Goal: Task Accomplishment & Management: Use online tool/utility

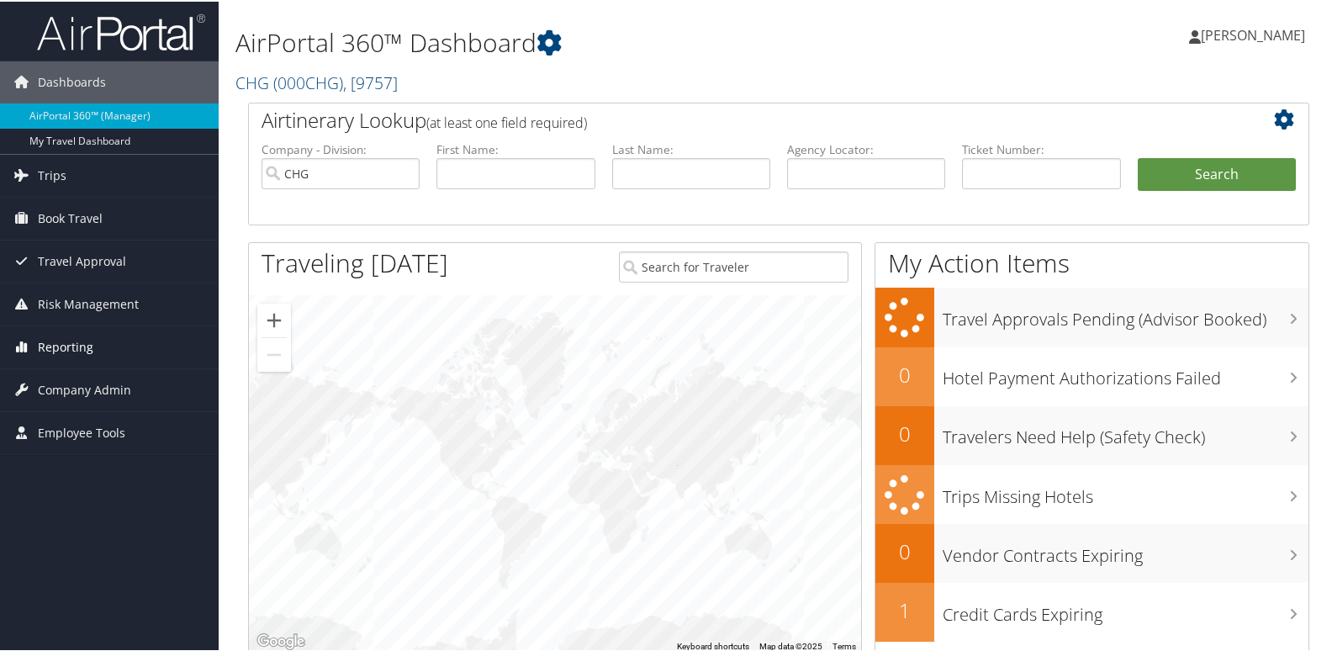
click at [64, 350] on span "Reporting" at bounding box center [66, 346] width 56 height 42
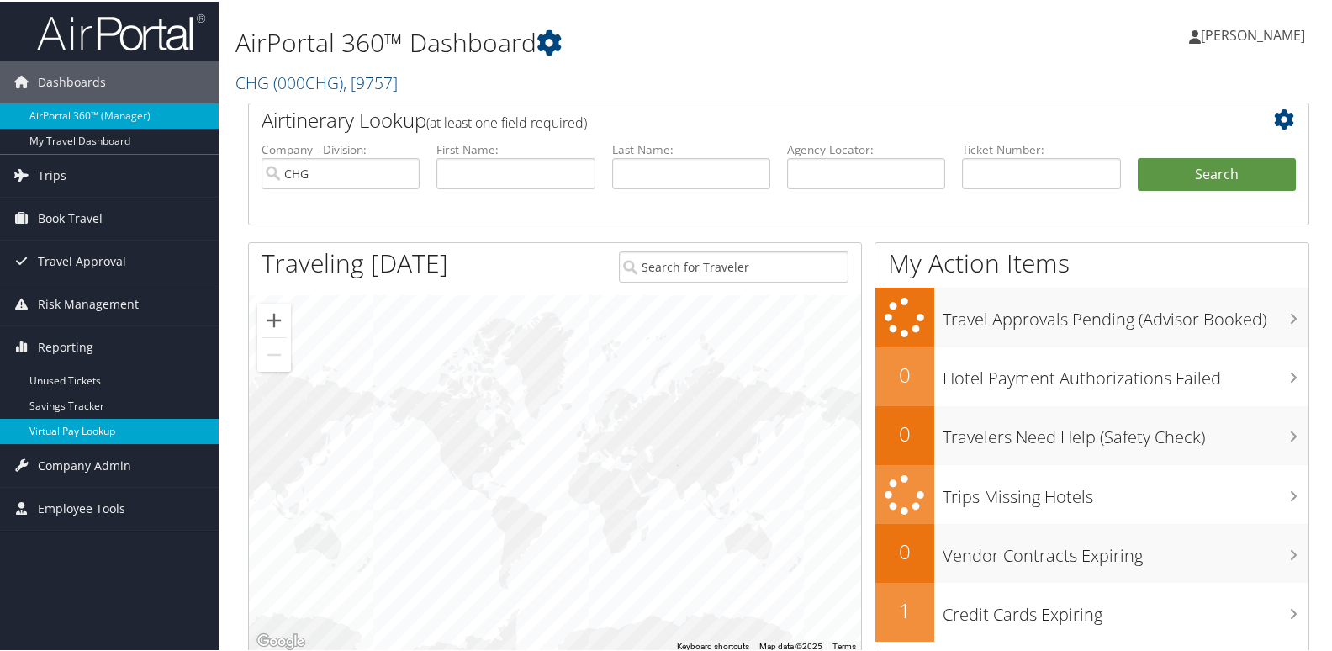
click at [63, 421] on link "Virtual Pay Lookup" at bounding box center [109, 429] width 219 height 25
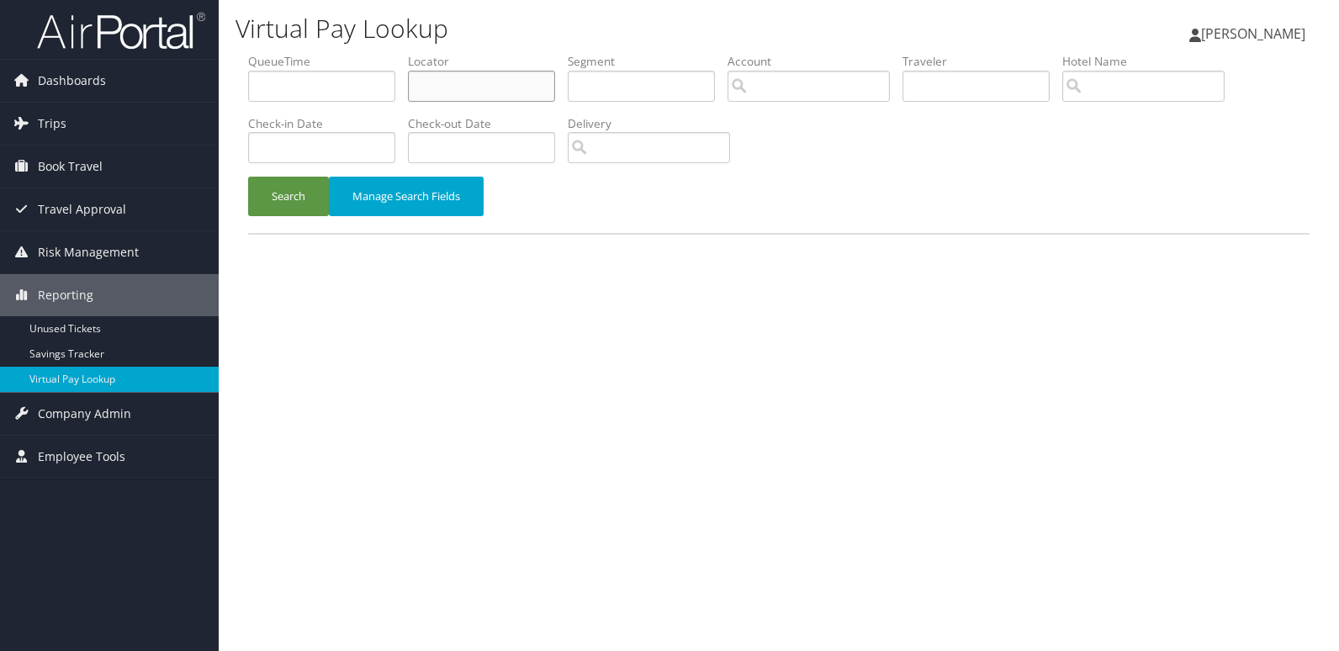
click at [512, 82] on input "text" at bounding box center [481, 86] width 147 height 31
paste input "KHUANN"
type input "KHUANN"
click at [270, 199] on button "Search" at bounding box center [288, 197] width 81 height 40
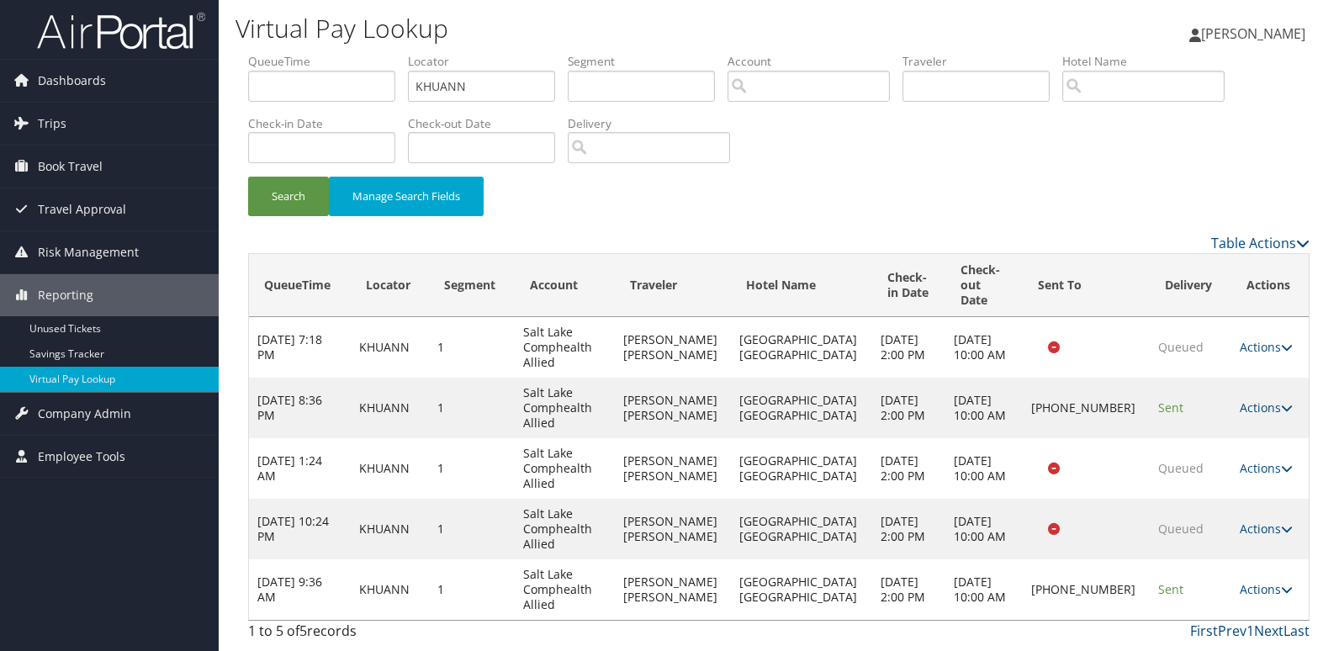
click at [1253, 565] on td "Actions Resend Logs Delivery Information View Itinerary" at bounding box center [1269, 589] width 77 height 61
click at [1251, 581] on link "Actions" at bounding box center [1266, 589] width 53 height 16
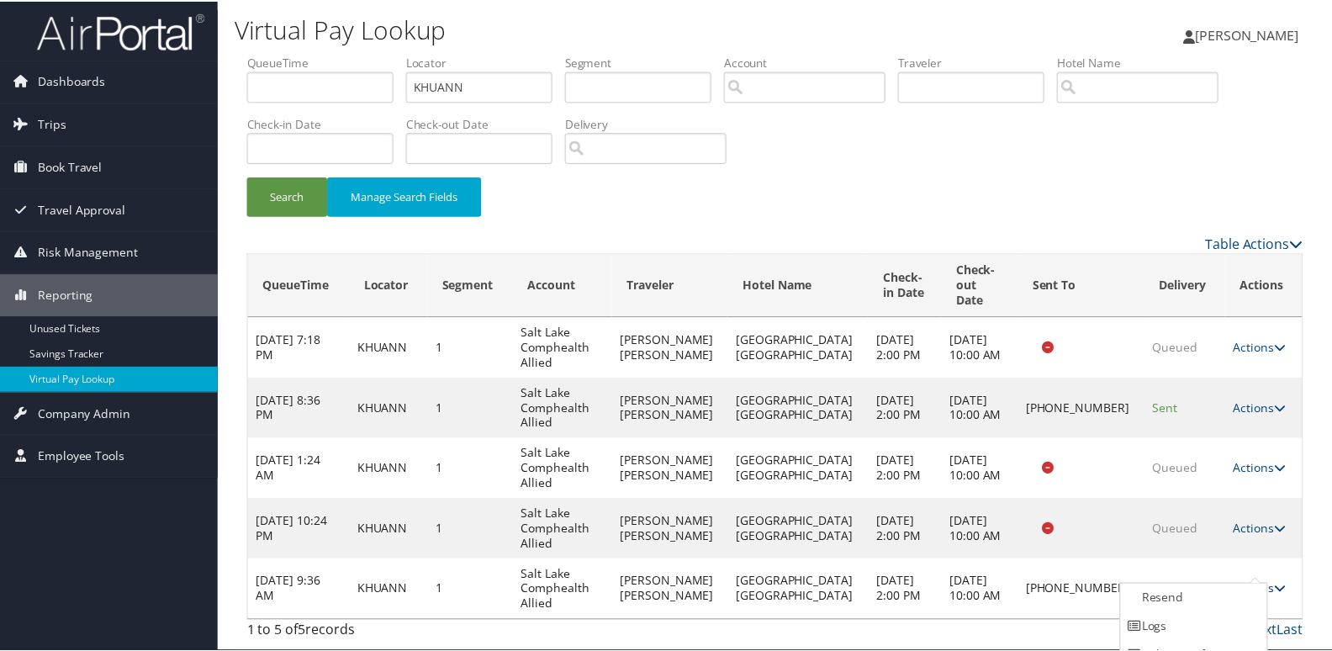
scroll to position [49, 0]
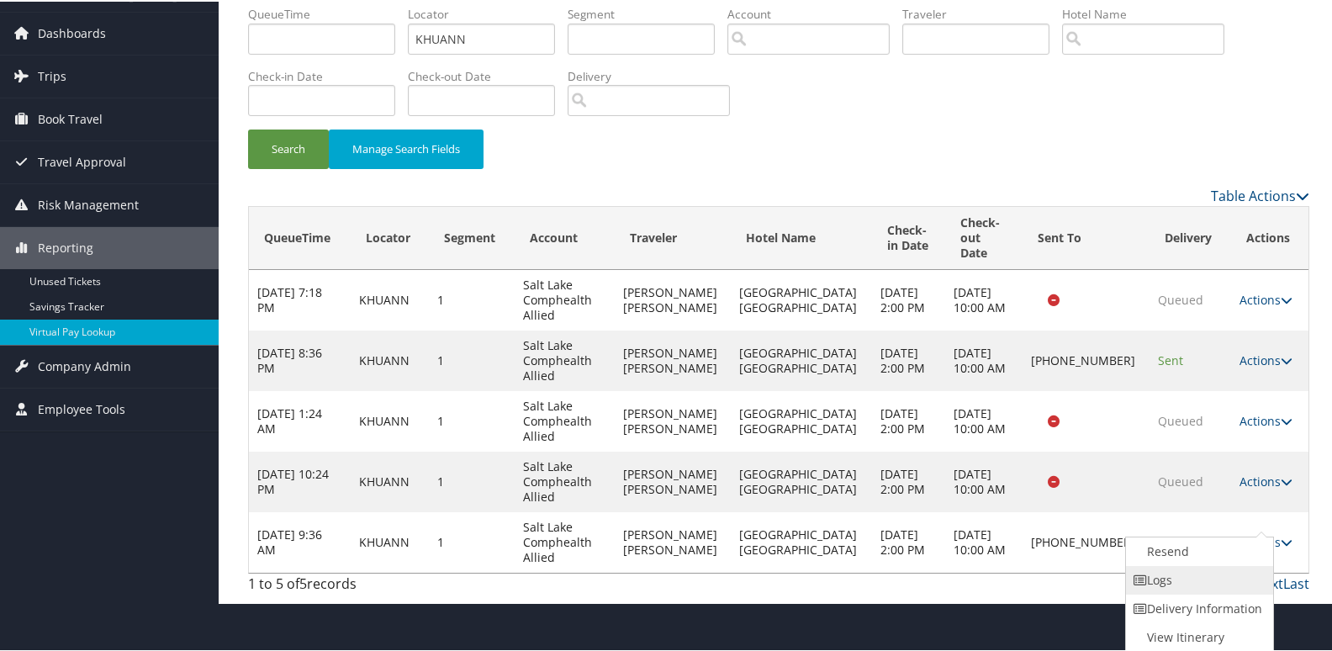
click at [1140, 584] on icon at bounding box center [1140, 579] width 15 height 12
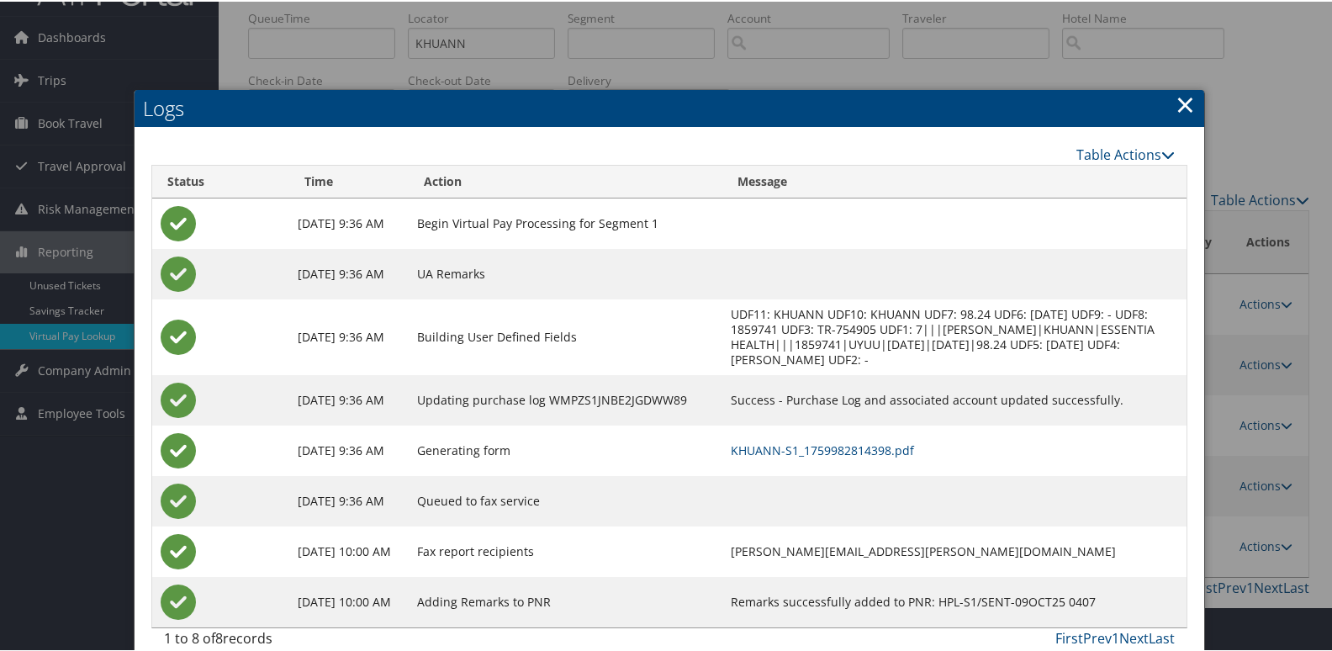
scroll to position [66, 0]
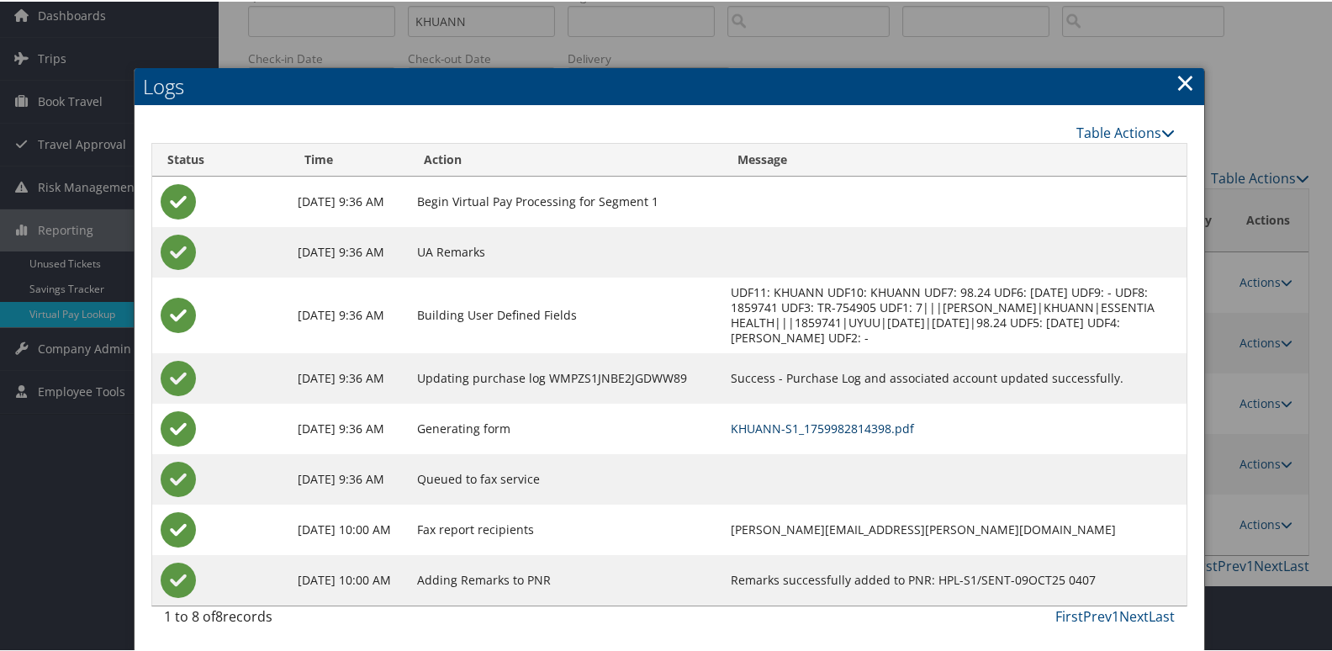
click at [822, 428] on link "KHUANN-S1_1759982814398.pdf" at bounding box center [822, 427] width 183 height 16
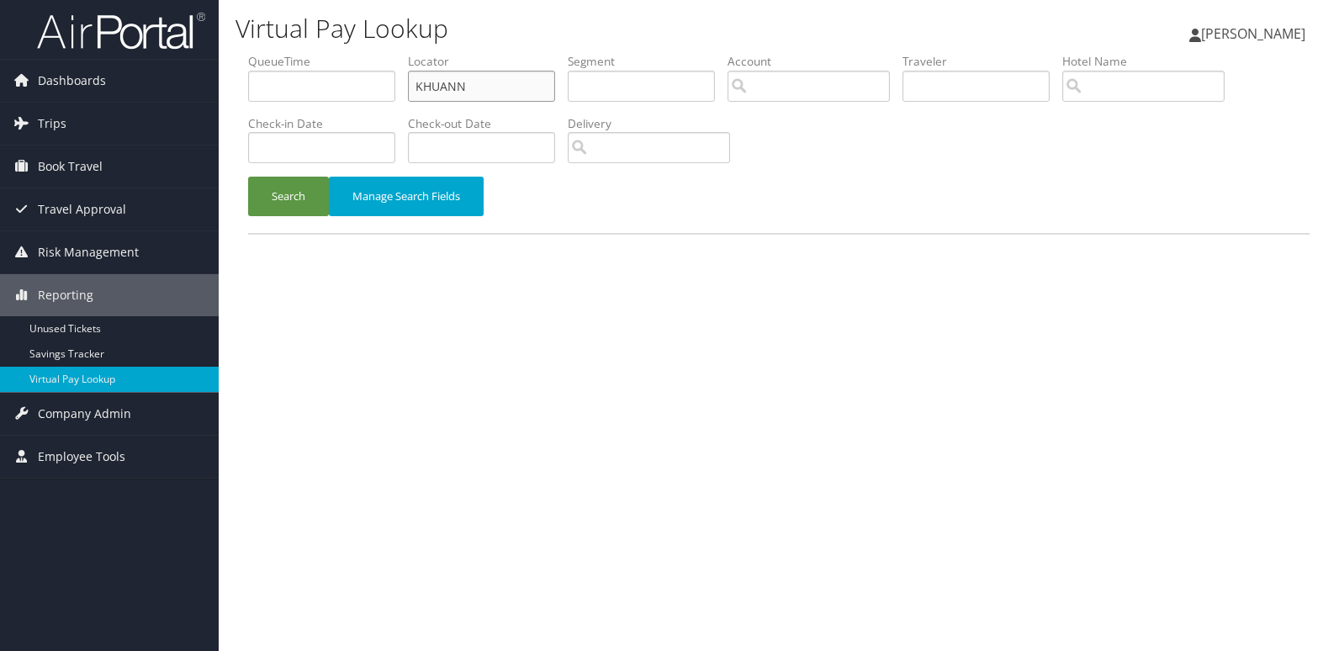
drag, startPoint x: 482, startPoint y: 87, endPoint x: 279, endPoint y: 107, distance: 203.6
click at [297, 53] on ul "QueueTime Locator KHUANN Segment Account Traveler Hotel Name Check-in Date Chec…" at bounding box center [778, 53] width 1061 height 0
paste input "SOOFIE"
type input "SOOFIE"
click at [275, 214] on button "Search" at bounding box center [288, 197] width 81 height 40
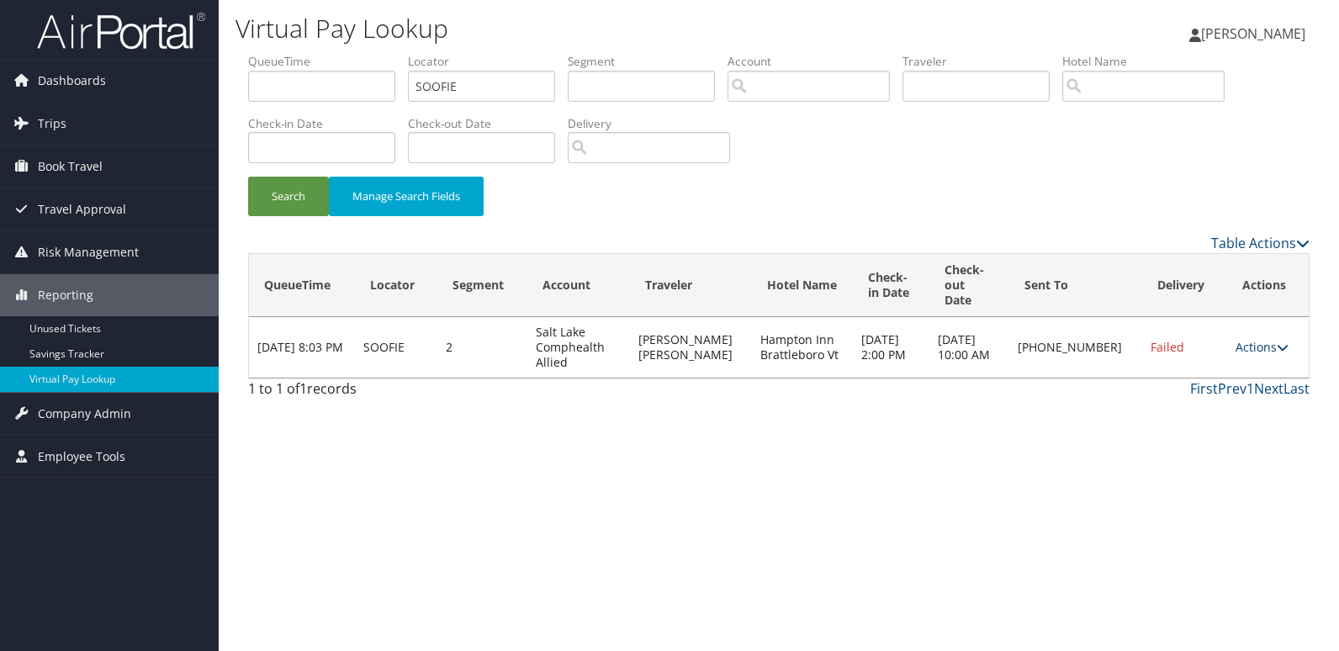
click at [1259, 339] on link "Actions" at bounding box center [1261, 347] width 53 height 16
click at [1211, 376] on link "Logs" at bounding box center [1205, 385] width 144 height 29
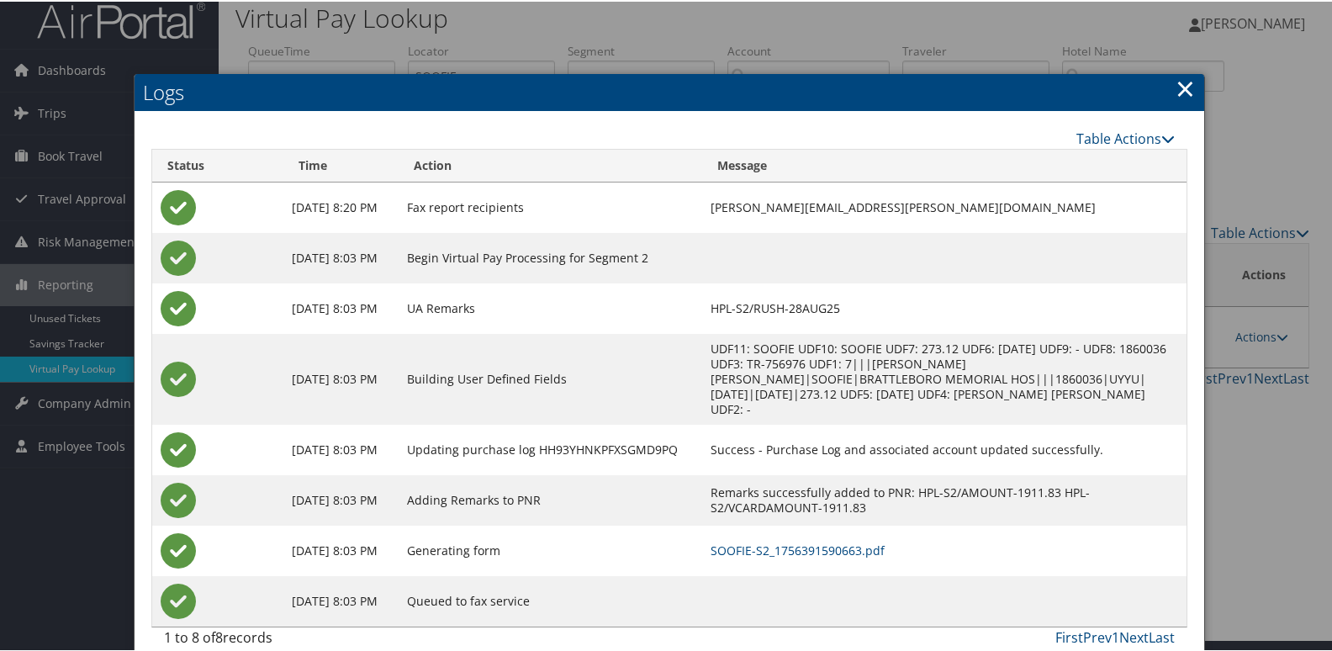
scroll to position [33, 0]
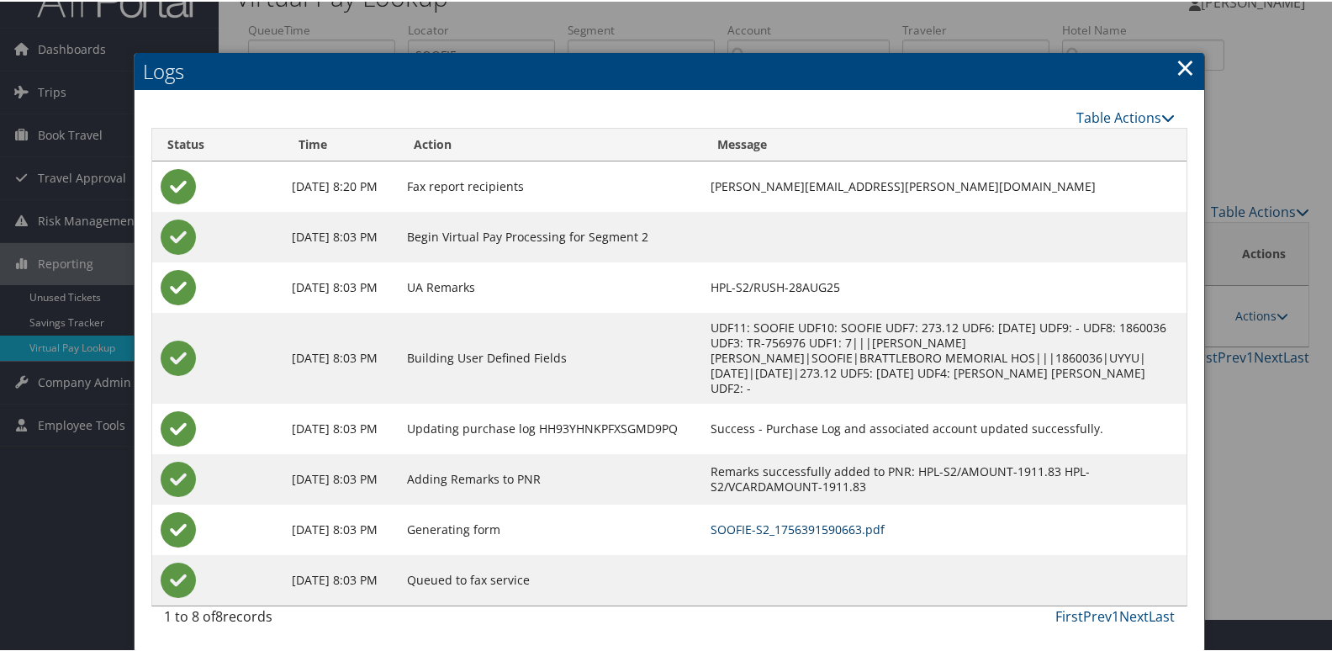
click at [868, 525] on link "SOOFIE-S2_1756391590663.pdf" at bounding box center [798, 528] width 174 height 16
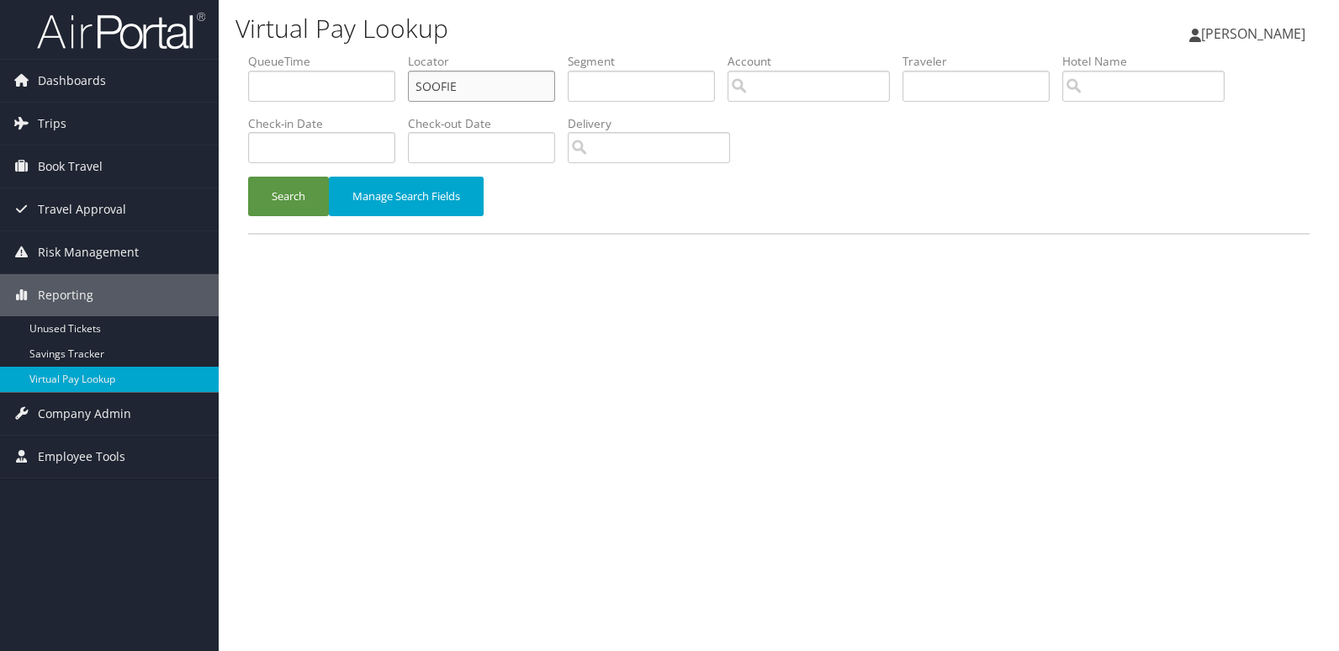
drag, startPoint x: 326, startPoint y: 122, endPoint x: 294, endPoint y: 124, distance: 32.8
click at [301, 53] on ul "QueueTime Locator SOOFIE Segment Account Traveler Hotel Name Check-in Date Chec…" at bounding box center [778, 53] width 1061 height 0
paste input "KDQIZK"
click at [270, 215] on button "Search" at bounding box center [288, 197] width 81 height 40
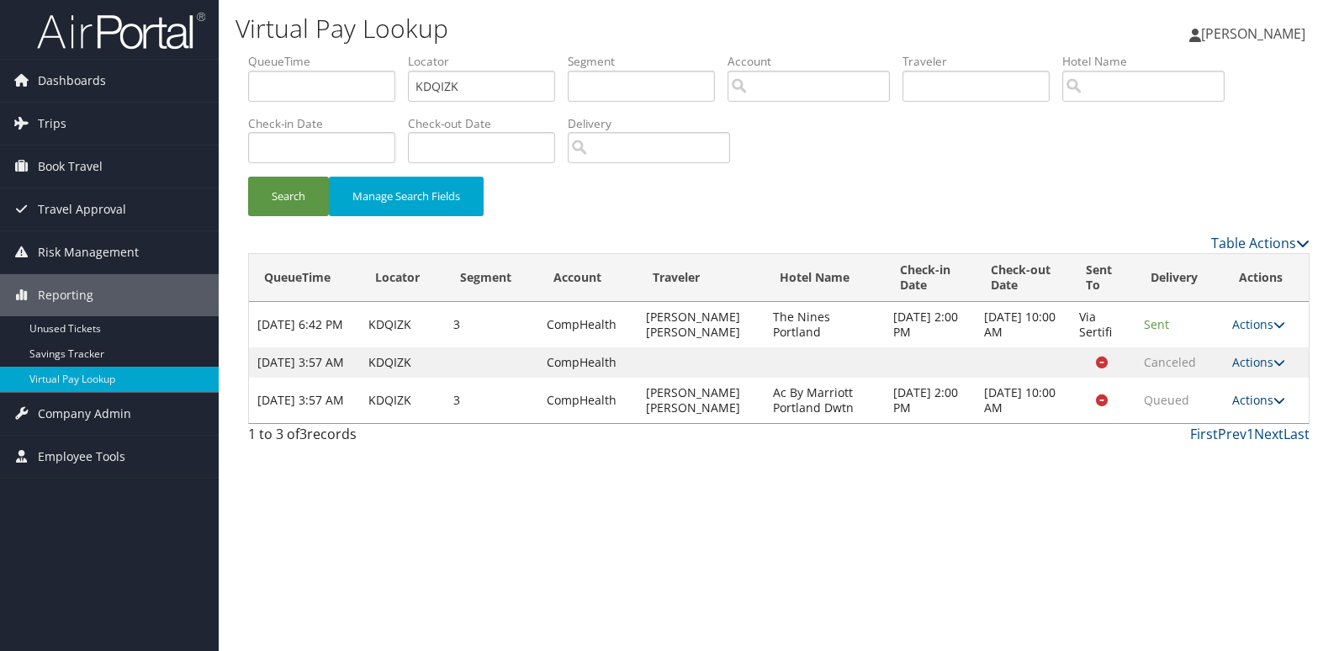
click at [1267, 408] on link "Actions" at bounding box center [1258, 400] width 53 height 16
click at [1208, 486] on link "Logs" at bounding box center [1227, 491] width 106 height 29
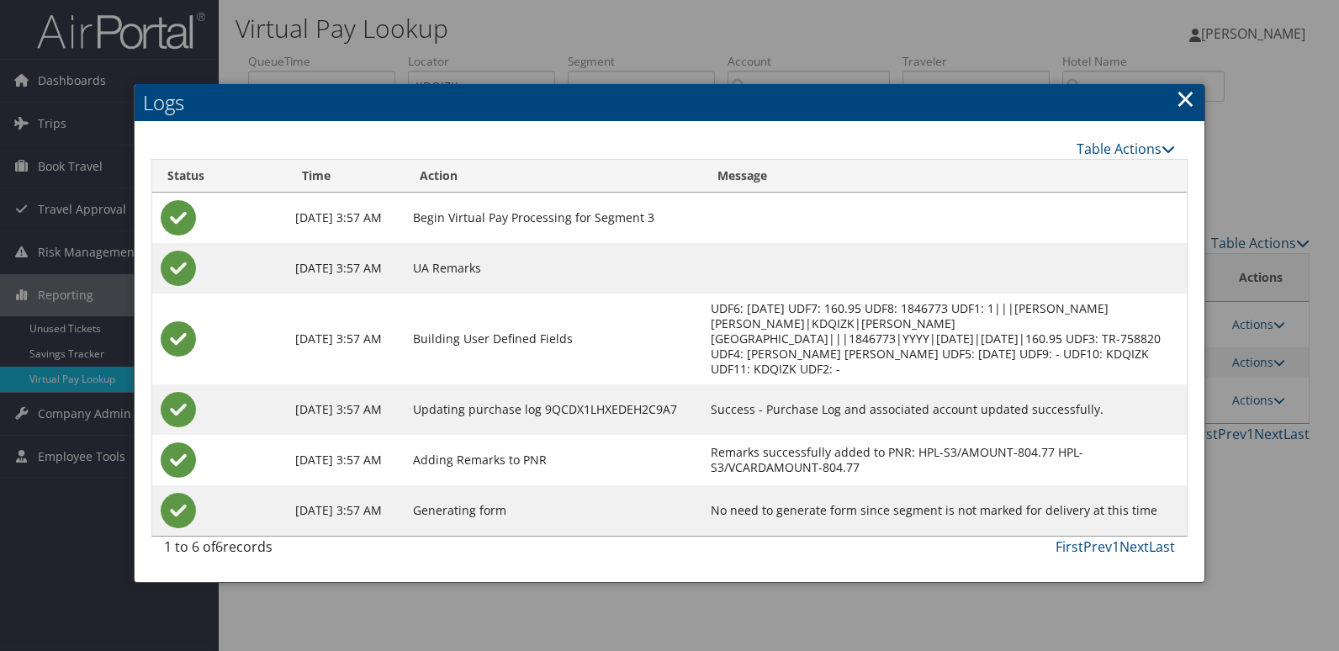
click at [1178, 93] on link "×" at bounding box center [1185, 99] width 19 height 34
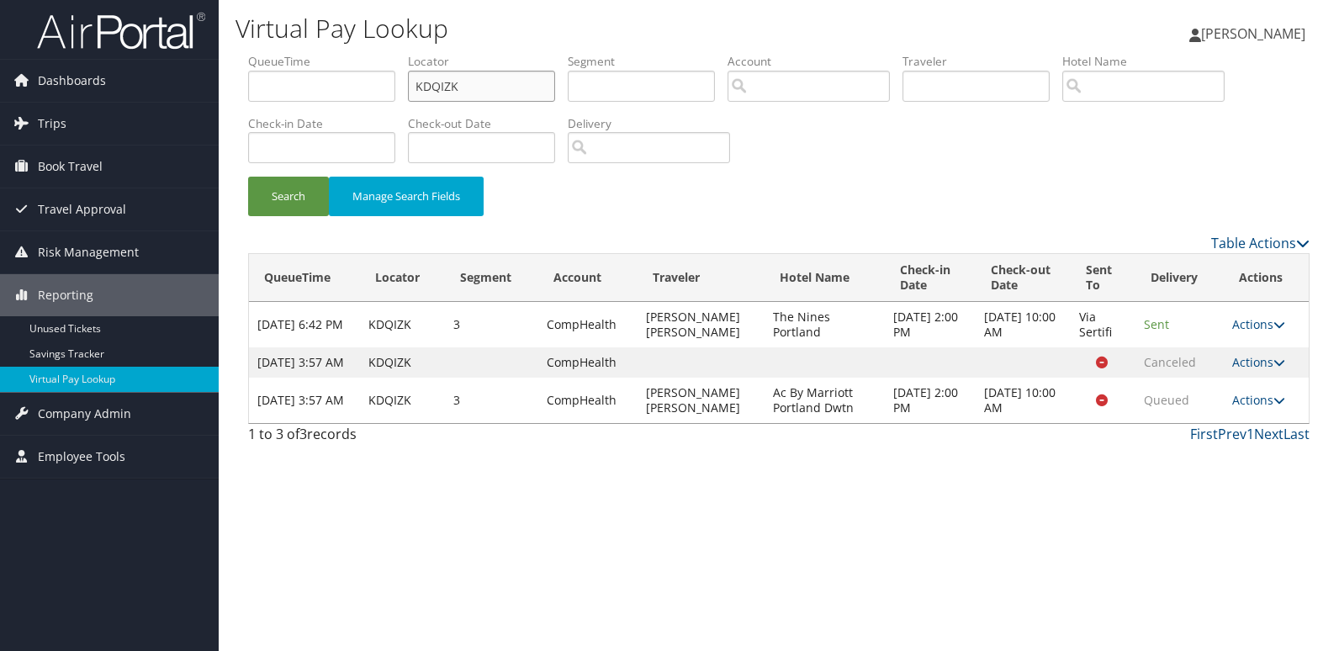
drag, startPoint x: 463, startPoint y: 84, endPoint x: 311, endPoint y: 108, distance: 153.3
click at [362, 53] on ul "QueueTime Locator KDQIZK Segment Account Traveler Hotel Name Check-in Date Chec…" at bounding box center [778, 53] width 1061 height 0
paste input "UYMQK"
type input "UYMQKK"
click at [273, 202] on button "Search" at bounding box center [288, 197] width 81 height 40
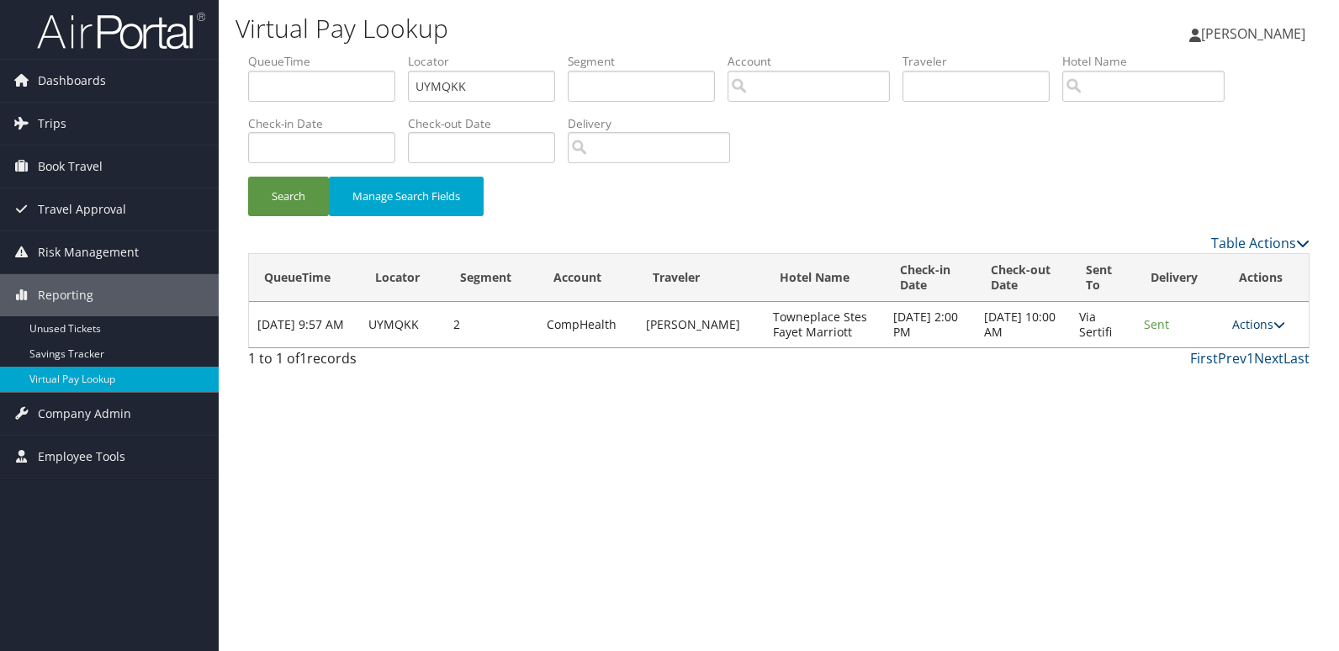
click at [1264, 324] on link "Actions" at bounding box center [1258, 324] width 53 height 16
click at [1232, 378] on link "Logs" at bounding box center [1227, 377] width 106 height 29
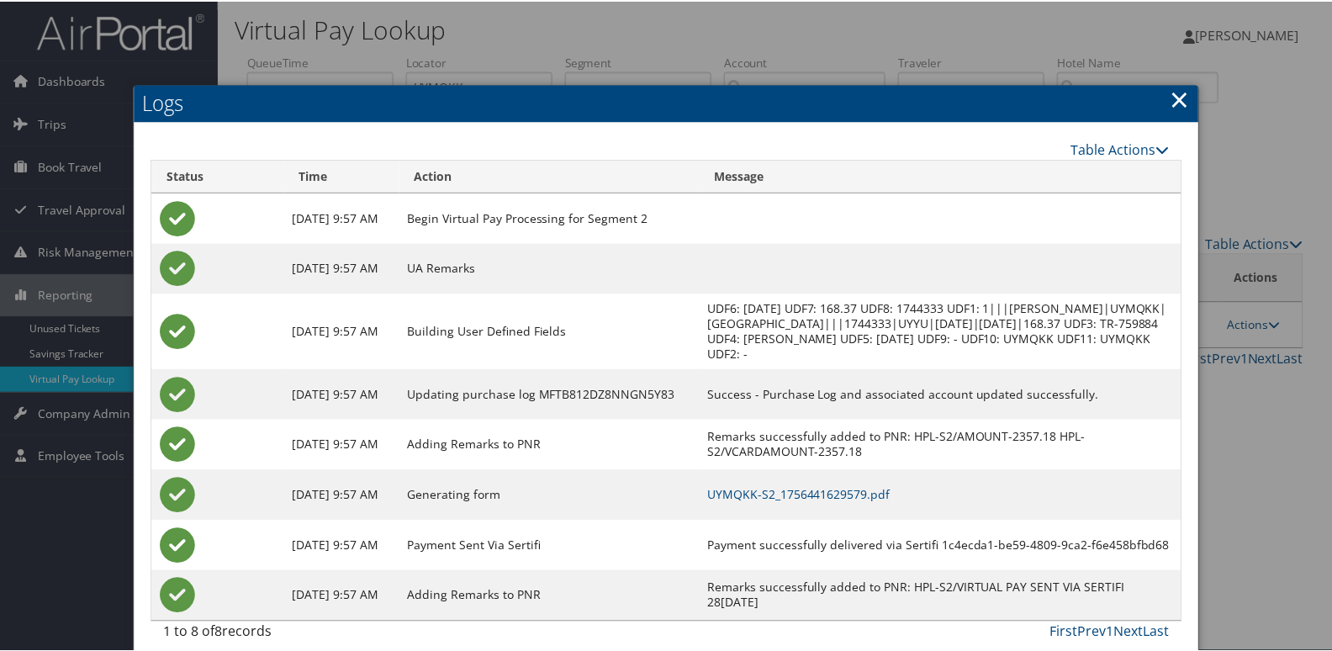
scroll to position [33, 0]
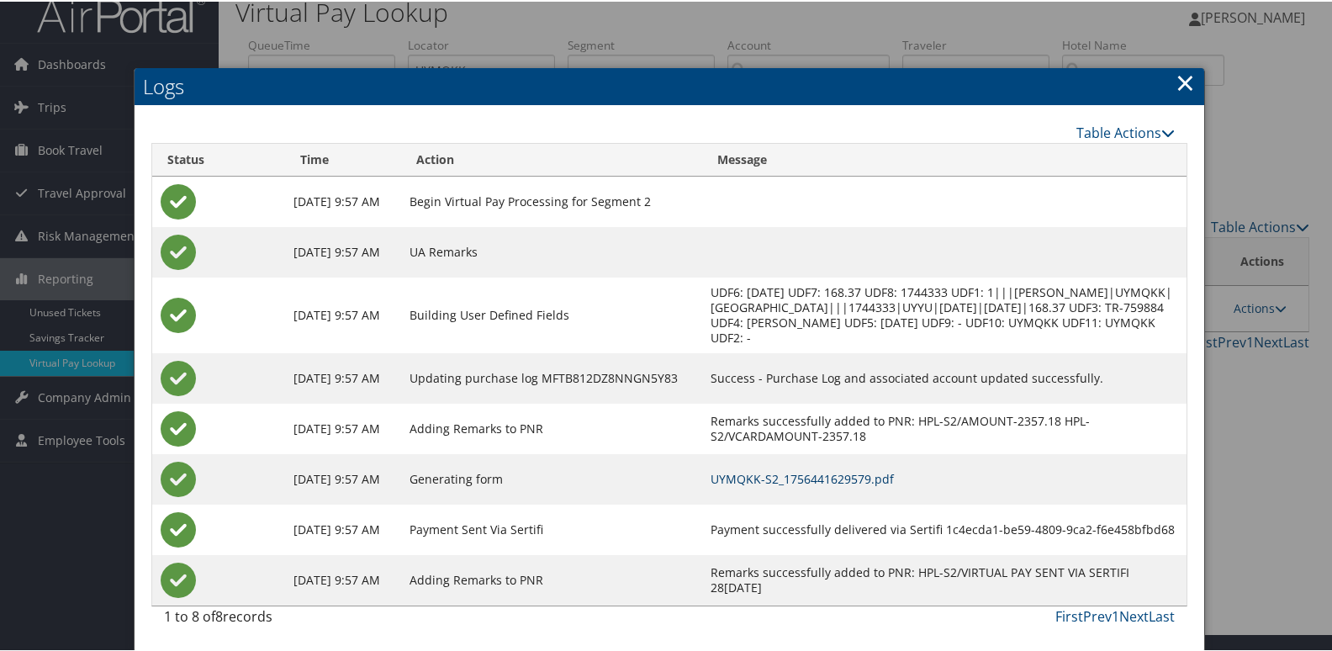
click at [817, 471] on link "UYMQKK-S2_1756441629579.pdf" at bounding box center [802, 477] width 183 height 16
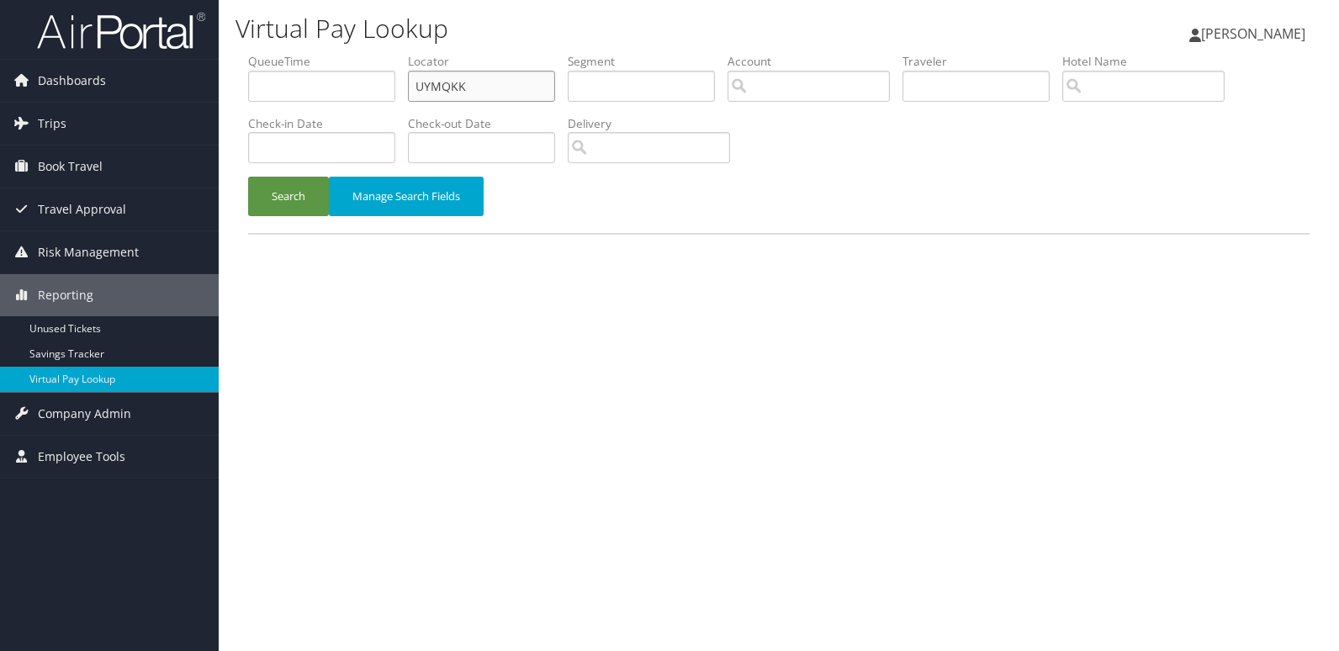
drag, startPoint x: 483, startPoint y: 90, endPoint x: 304, endPoint y: 110, distance: 179.4
click at [337, 53] on ul "QueueTime Locator UYMQKK Segment Account Traveler Hotel Name Check-in Date Chec…" at bounding box center [778, 53] width 1061 height 0
paste input "ETIWKE"
click at [303, 189] on button "Search" at bounding box center [288, 197] width 81 height 40
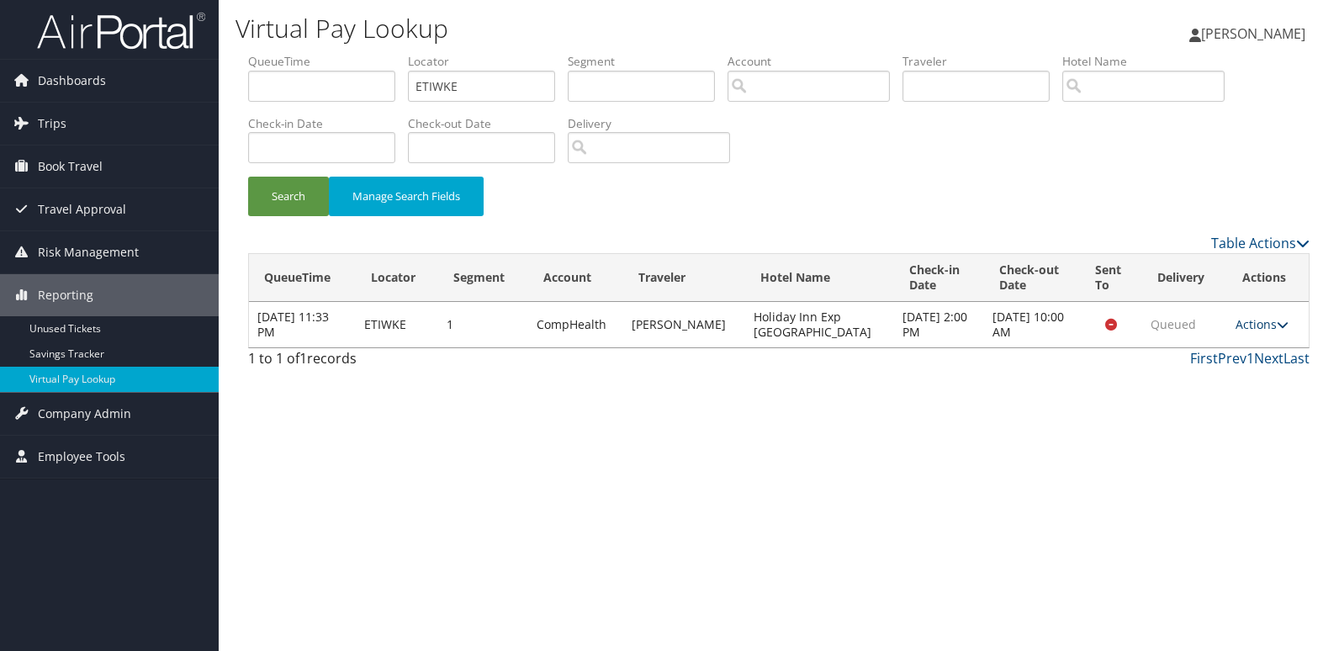
click at [1280, 325] on icon at bounding box center [1283, 325] width 12 height 12
click at [1222, 378] on link "Logs" at bounding box center [1228, 377] width 106 height 29
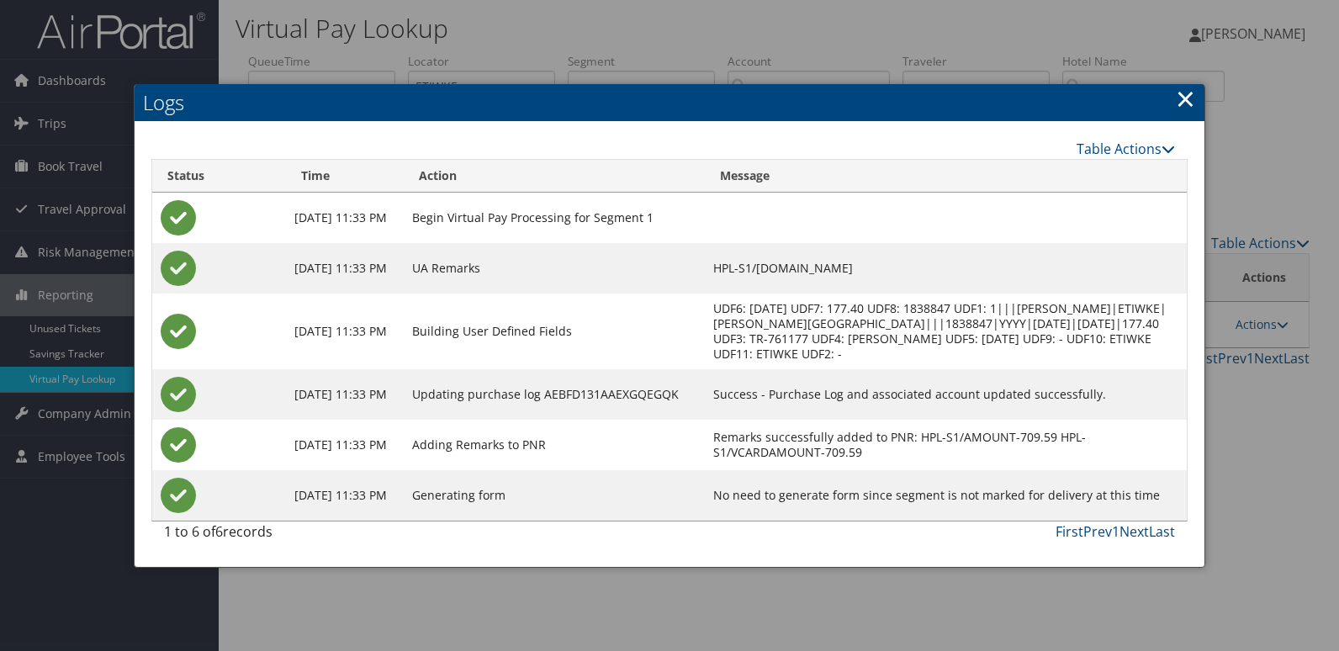
click at [1178, 99] on link "×" at bounding box center [1185, 99] width 19 height 34
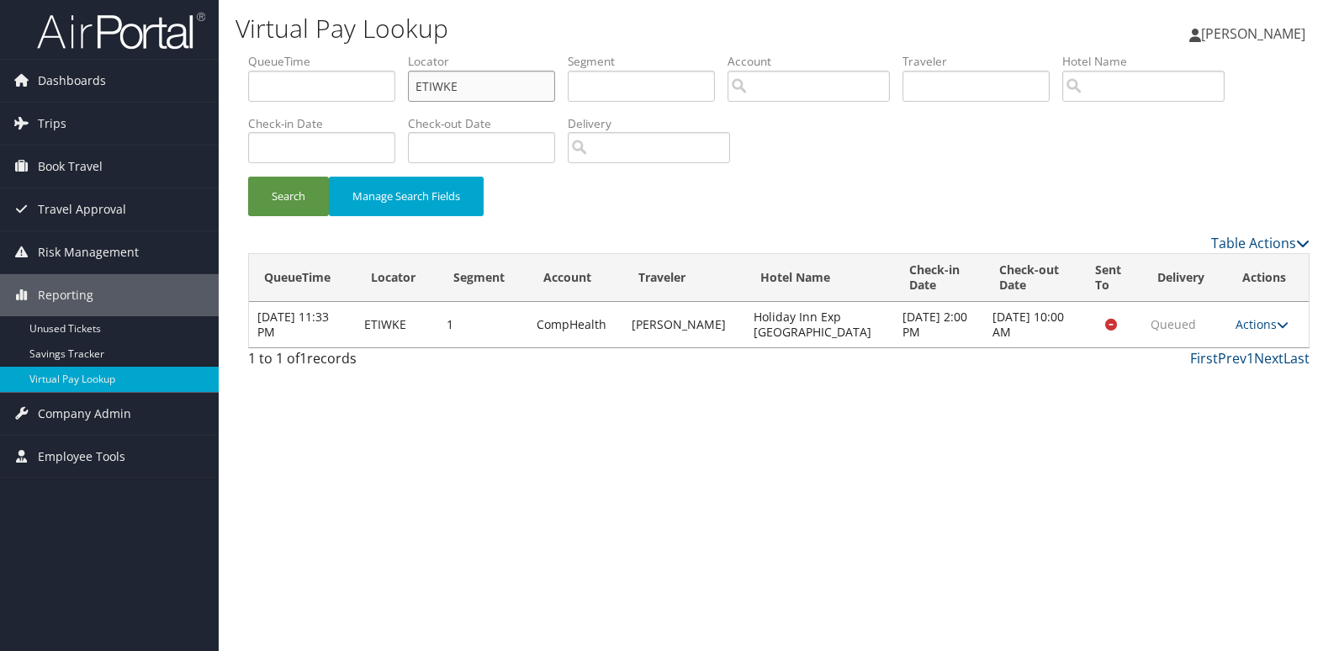
drag, startPoint x: 491, startPoint y: 85, endPoint x: 317, endPoint y: 124, distance: 178.3
click at [318, 53] on ul "QueueTime Locator ETIWKE Segment Account Traveler Hotel Name Check-in Date Chec…" at bounding box center [778, 53] width 1061 height 0
paste input "GATMDR"
type input "GATMDR"
drag, startPoint x: 294, startPoint y: 191, endPoint x: 325, endPoint y: 201, distance: 31.9
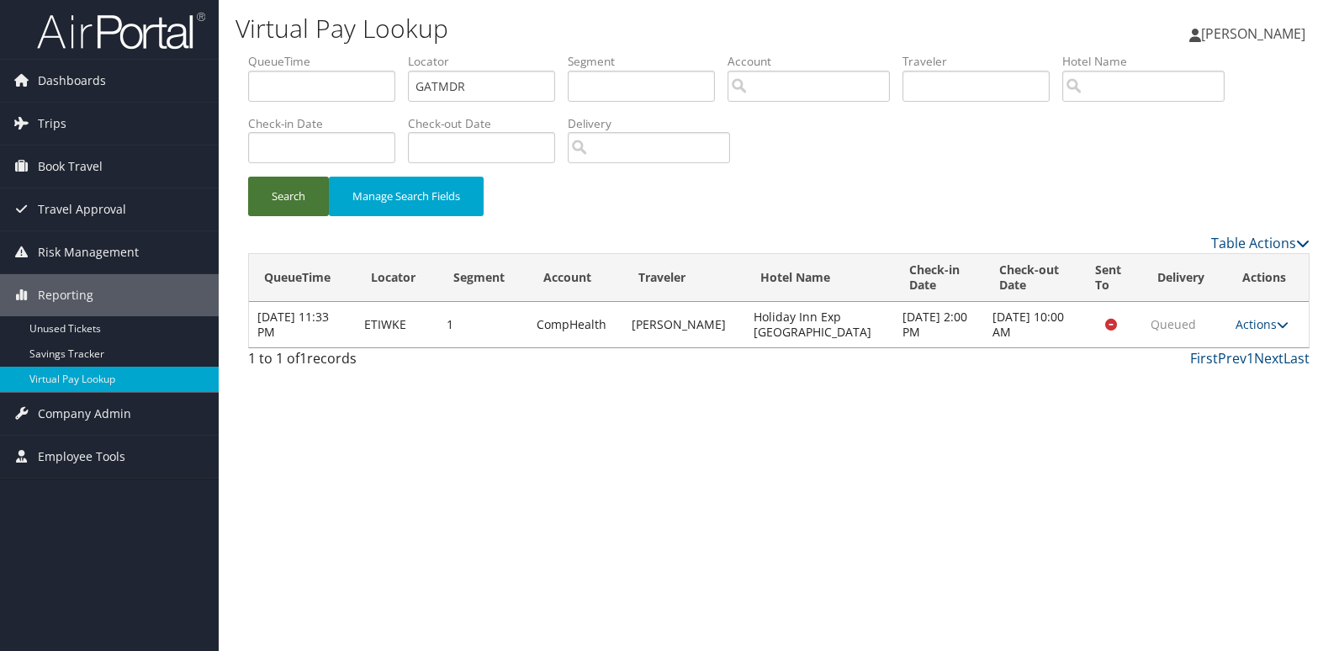
click at [295, 192] on button "Search" at bounding box center [288, 197] width 81 height 40
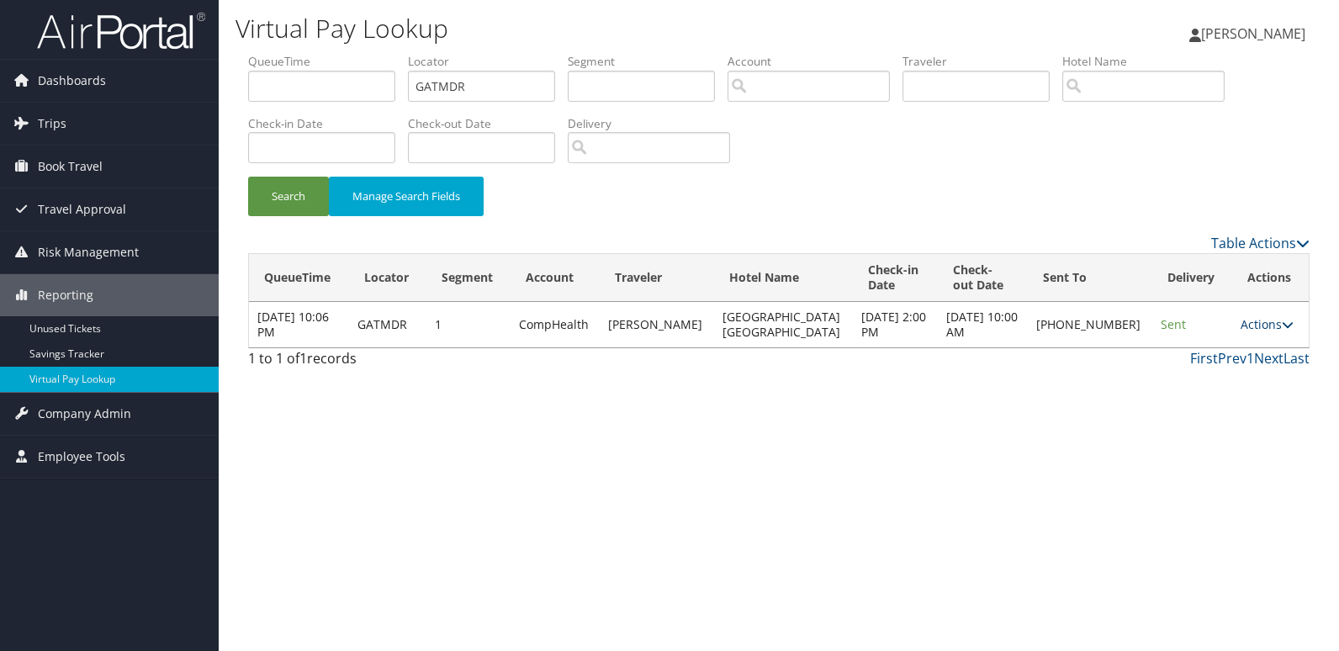
click at [1249, 332] on link "Actions" at bounding box center [1266, 324] width 53 height 16
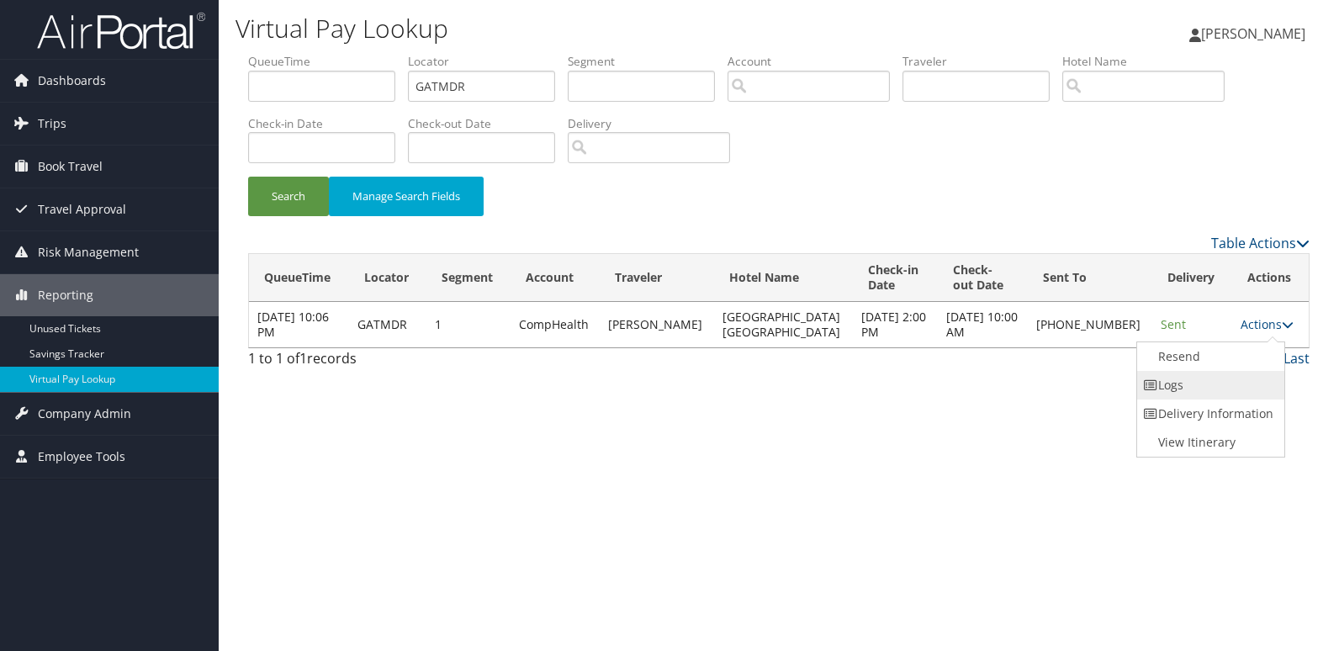
click at [1184, 388] on link "Logs" at bounding box center [1209, 385] width 144 height 29
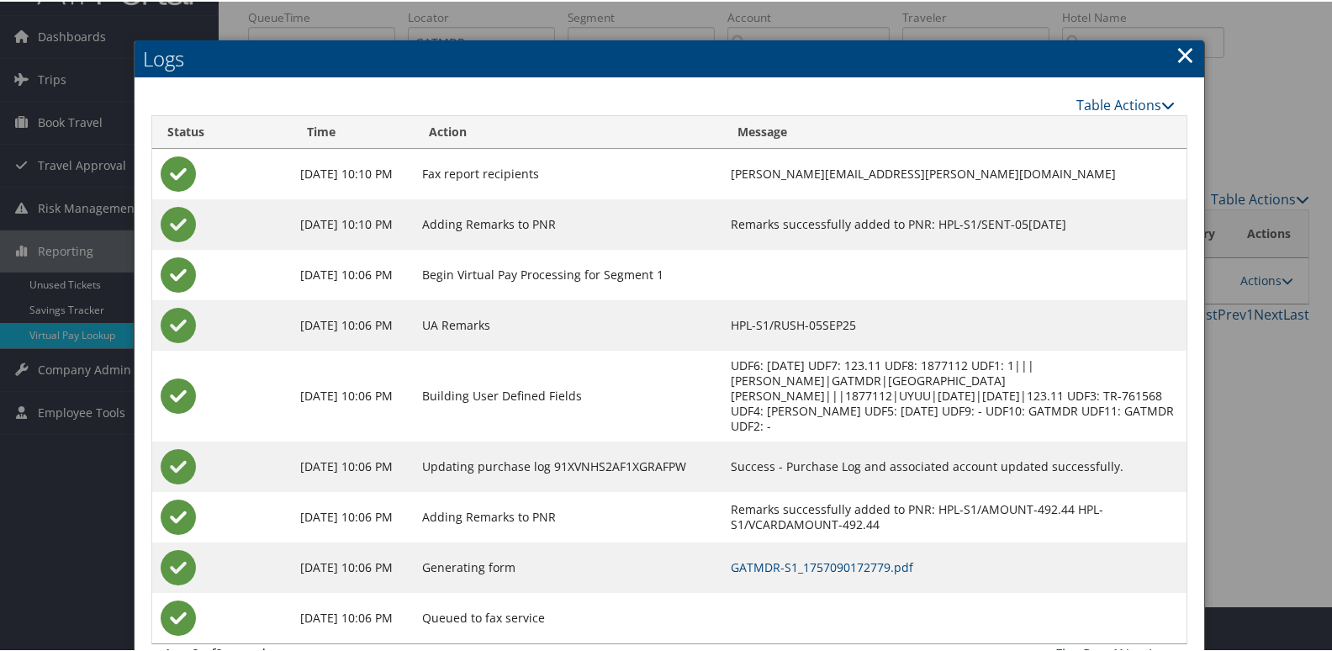
scroll to position [68, 0]
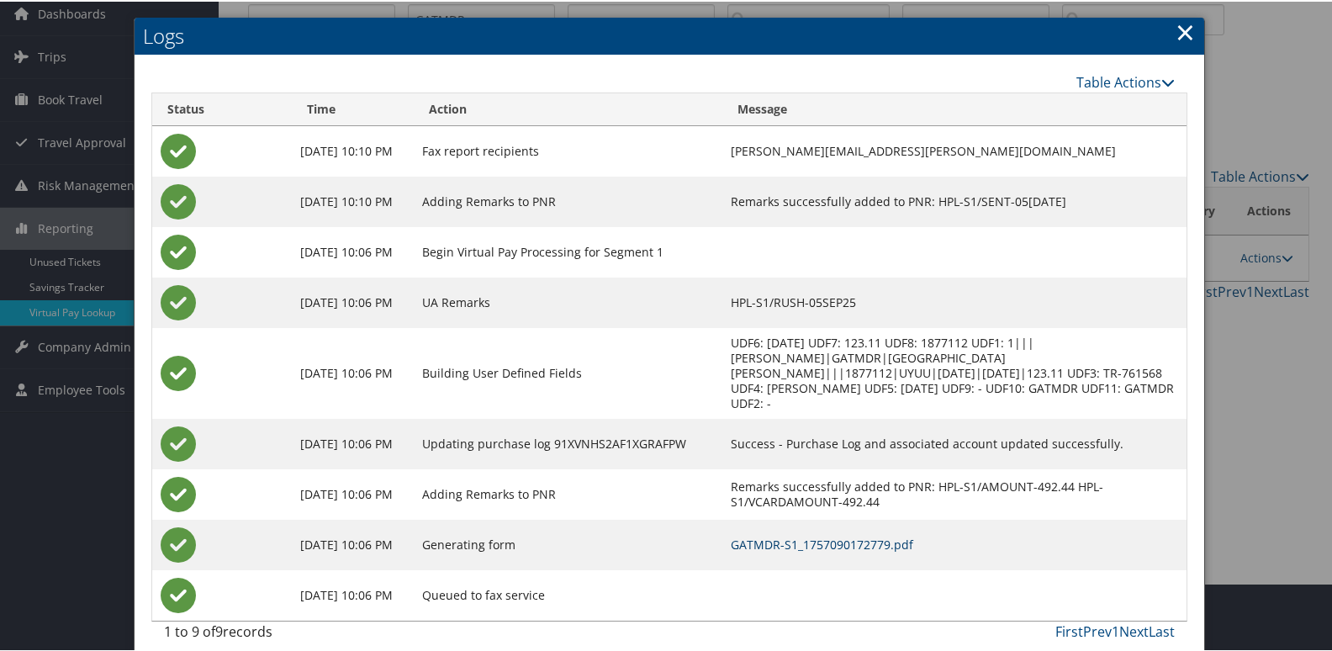
click at [854, 535] on link "GATMDR-S1_1757090172779.pdf" at bounding box center [822, 543] width 182 height 16
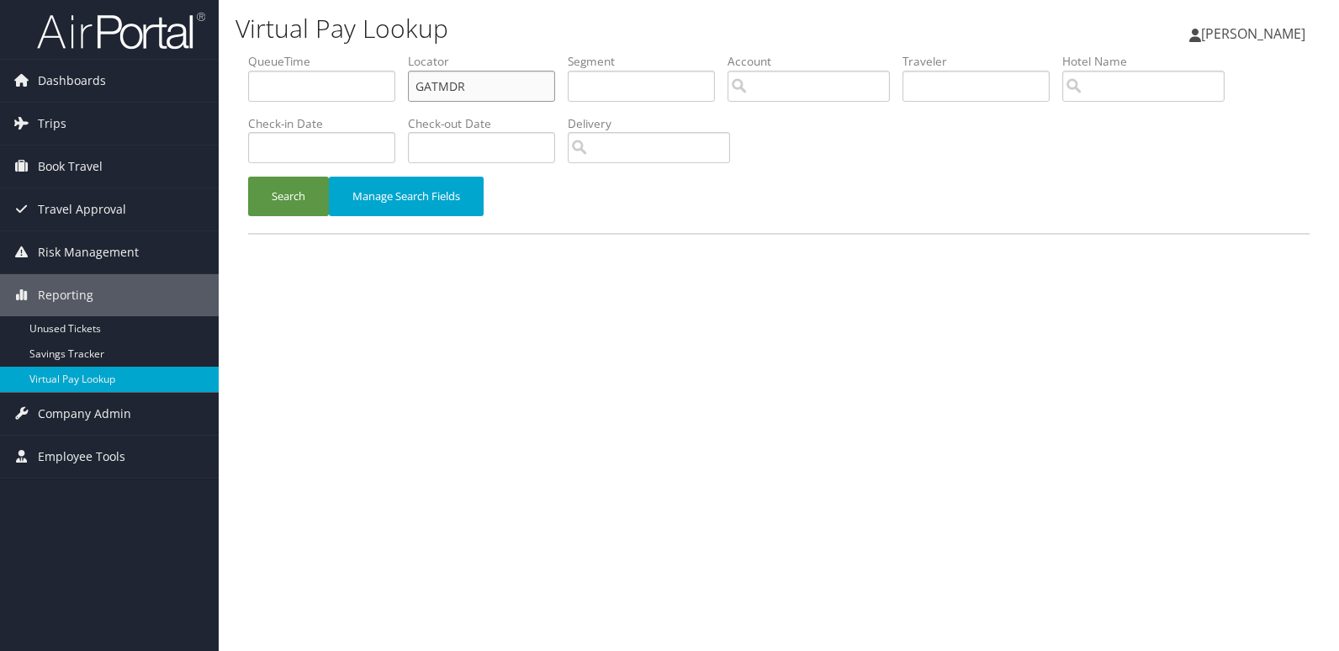
drag, startPoint x: 497, startPoint y: 80, endPoint x: 341, endPoint y: 99, distance: 157.6
click at [350, 53] on ul "QueueTime Locator GATMDR Segment Account Traveler Hotel Name Check-in Date Chec…" at bounding box center [778, 53] width 1061 height 0
paste input "USBENH"
click at [295, 190] on button "Search" at bounding box center [288, 197] width 81 height 40
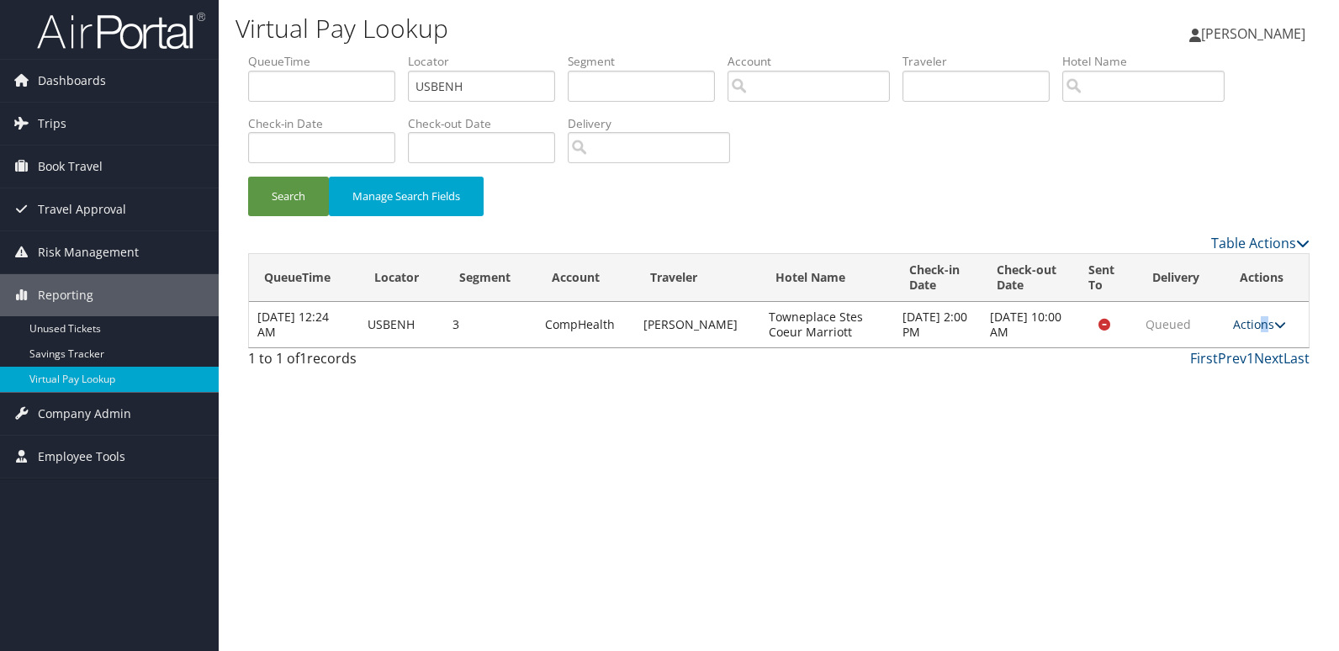
click at [1261, 322] on link "Actions" at bounding box center [1259, 324] width 53 height 16
drag, startPoint x: 1261, startPoint y: 322, endPoint x: 1193, endPoint y: 374, distance: 86.5
click at [1193, 374] on icon at bounding box center [1188, 378] width 15 height 12
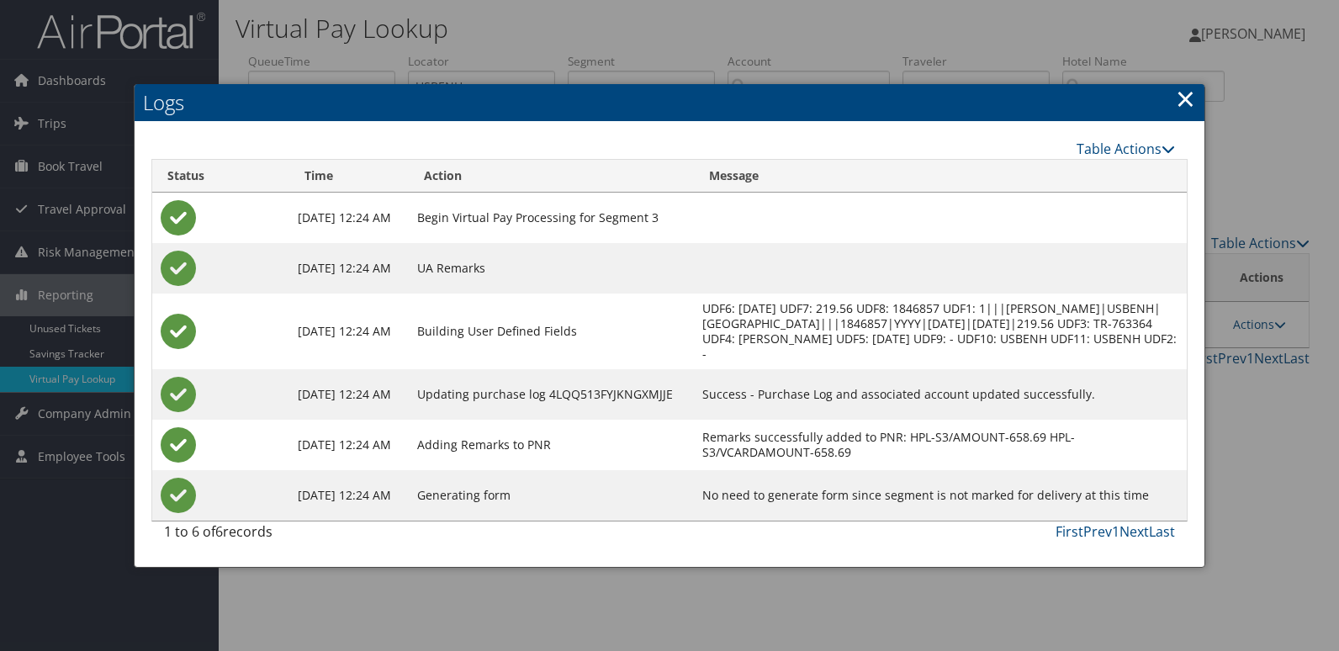
click at [1182, 101] on link "×" at bounding box center [1185, 99] width 19 height 34
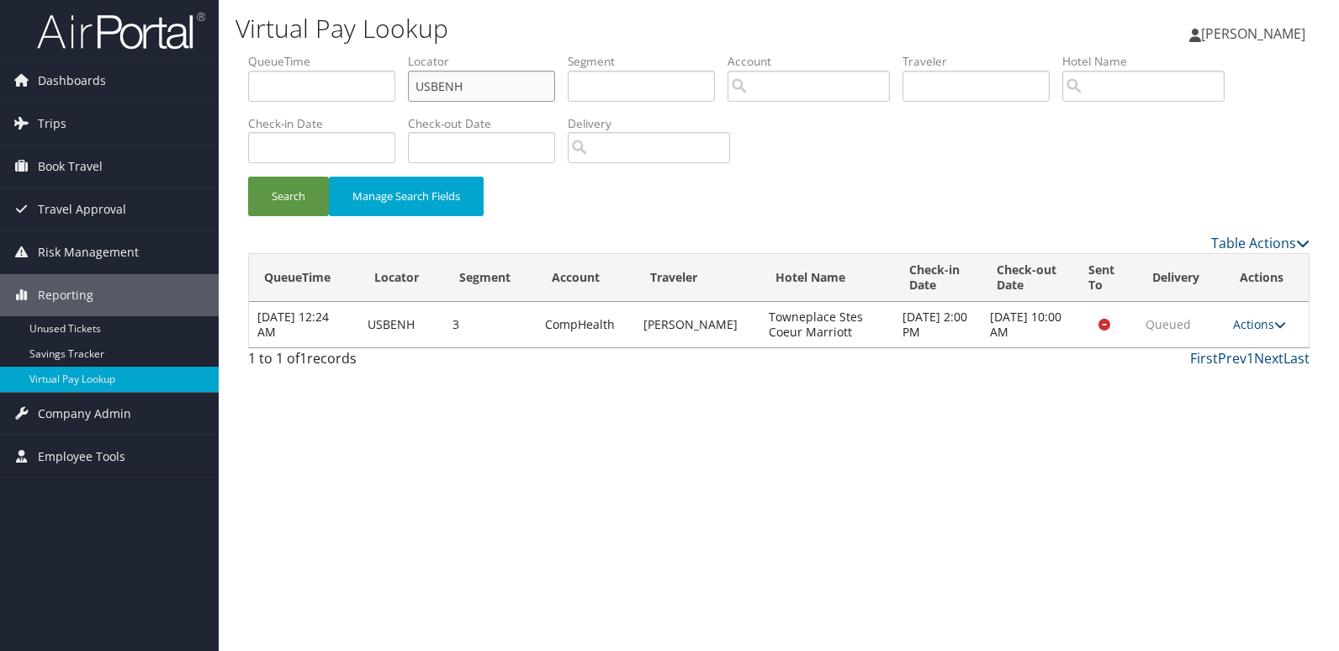
drag, startPoint x: 472, startPoint y: 80, endPoint x: 342, endPoint y: 87, distance: 129.7
click at [342, 53] on ul "QueueTime Locator USBENH Segment Account Traveler Hotel Name Check-in Date Chec…" at bounding box center [778, 53] width 1061 height 0
paste input "JPOWTY"
click at [290, 217] on div "Search Manage Search Fields" at bounding box center [778, 205] width 1087 height 56
click at [291, 207] on button "Search" at bounding box center [288, 197] width 81 height 40
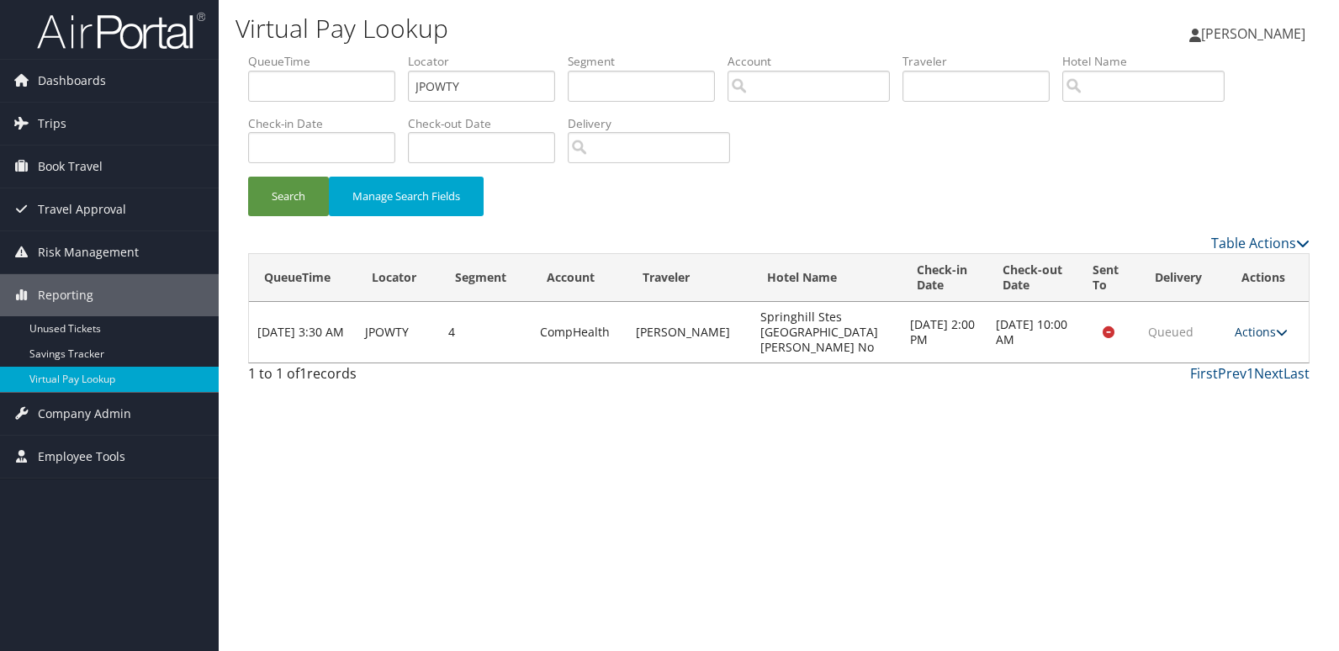
click at [1268, 330] on link "Actions" at bounding box center [1261, 332] width 53 height 16
drag, startPoint x: 1229, startPoint y: 361, endPoint x: 1227, endPoint y: 373, distance: 11.9
click at [1227, 373] on ul "Resend Logs View Itinerary" at bounding box center [1229, 377] width 112 height 87
click at [1261, 324] on link "Actions" at bounding box center [1261, 332] width 53 height 16
click at [1230, 377] on link "Logs" at bounding box center [1227, 377] width 106 height 29
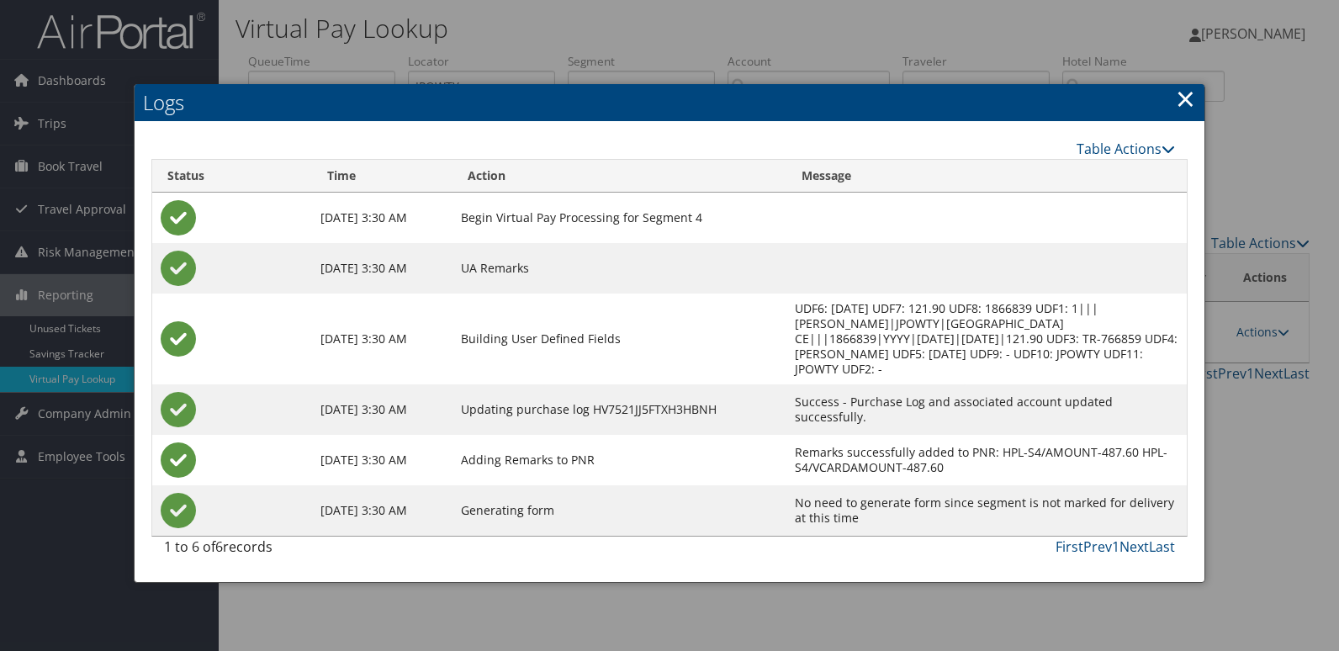
click at [1180, 106] on link "×" at bounding box center [1185, 99] width 19 height 34
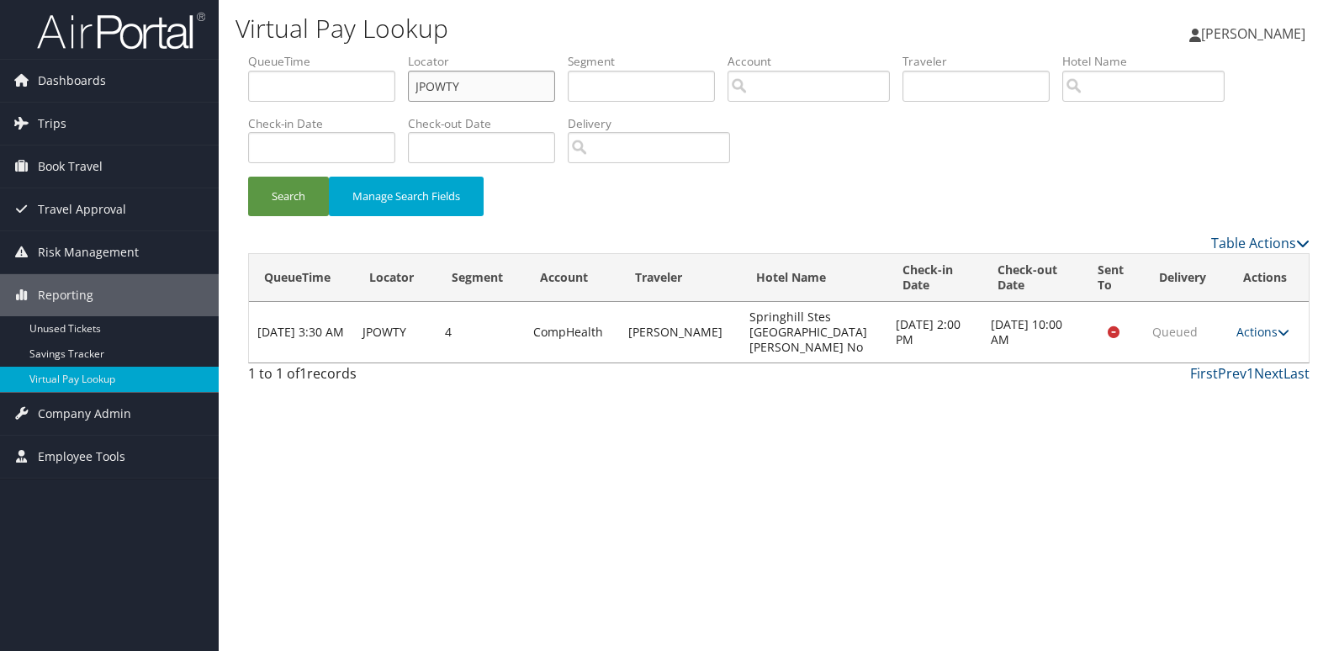
drag, startPoint x: 479, startPoint y: 82, endPoint x: 299, endPoint y: 107, distance: 182.4
click at [305, 53] on ul "QueueTime Locator JPOWTY Segment Account Traveler Hotel Name Check-in Date Chec…" at bounding box center [778, 53] width 1061 height 0
paste input "LBUIJ"
click at [304, 179] on button "Search" at bounding box center [288, 197] width 81 height 40
click at [1237, 327] on link "Actions" at bounding box center [1261, 332] width 53 height 16
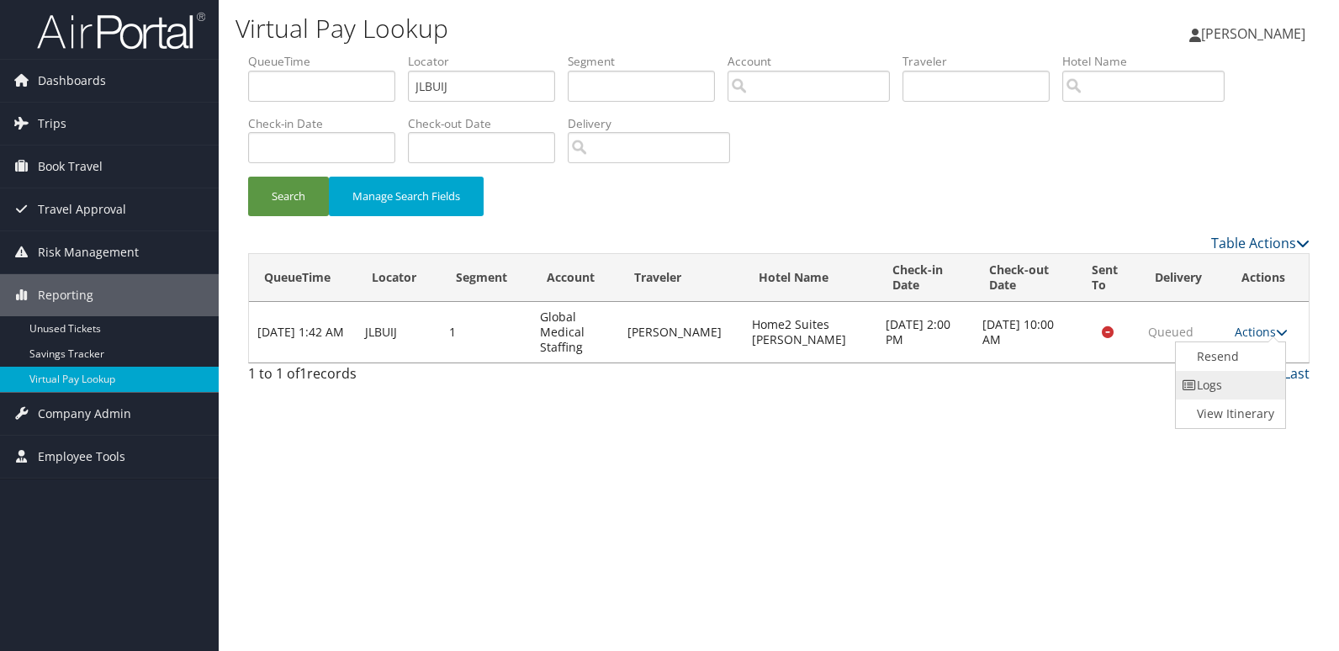
click at [1203, 374] on link "Logs" at bounding box center [1229, 385] width 106 height 29
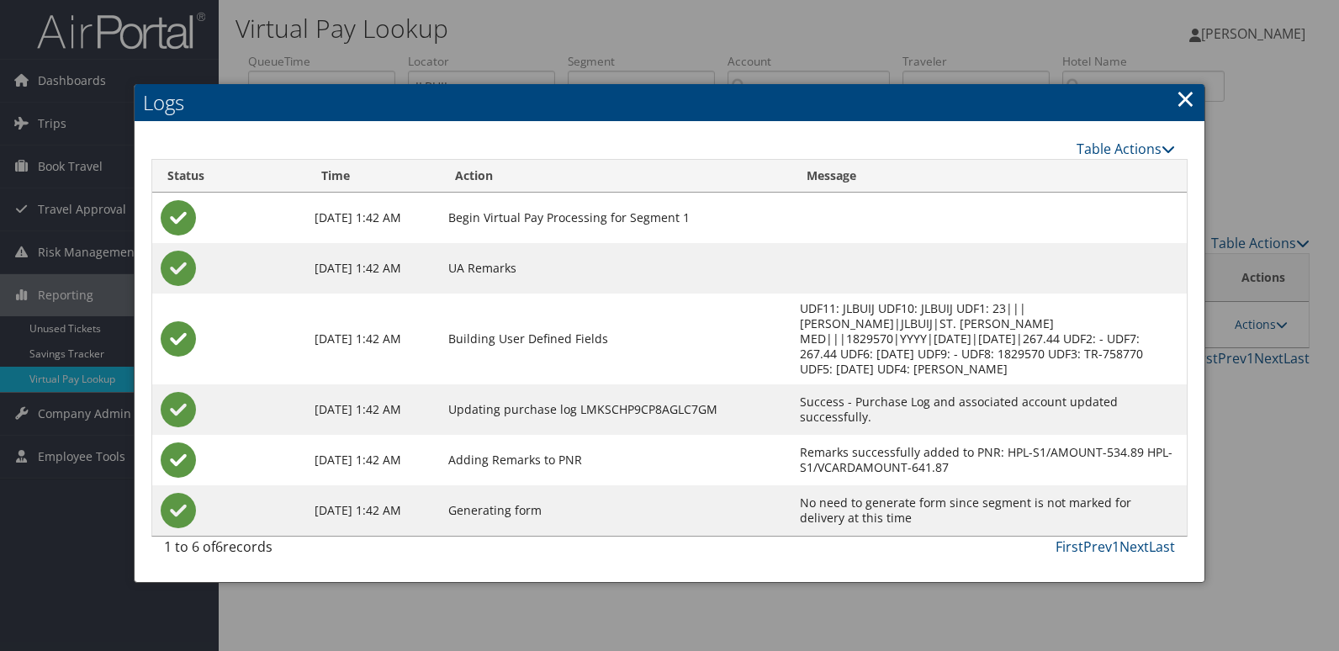
drag, startPoint x: 1187, startPoint y: 98, endPoint x: 1136, endPoint y: 86, distance: 51.8
click at [1187, 98] on link "×" at bounding box center [1185, 99] width 19 height 34
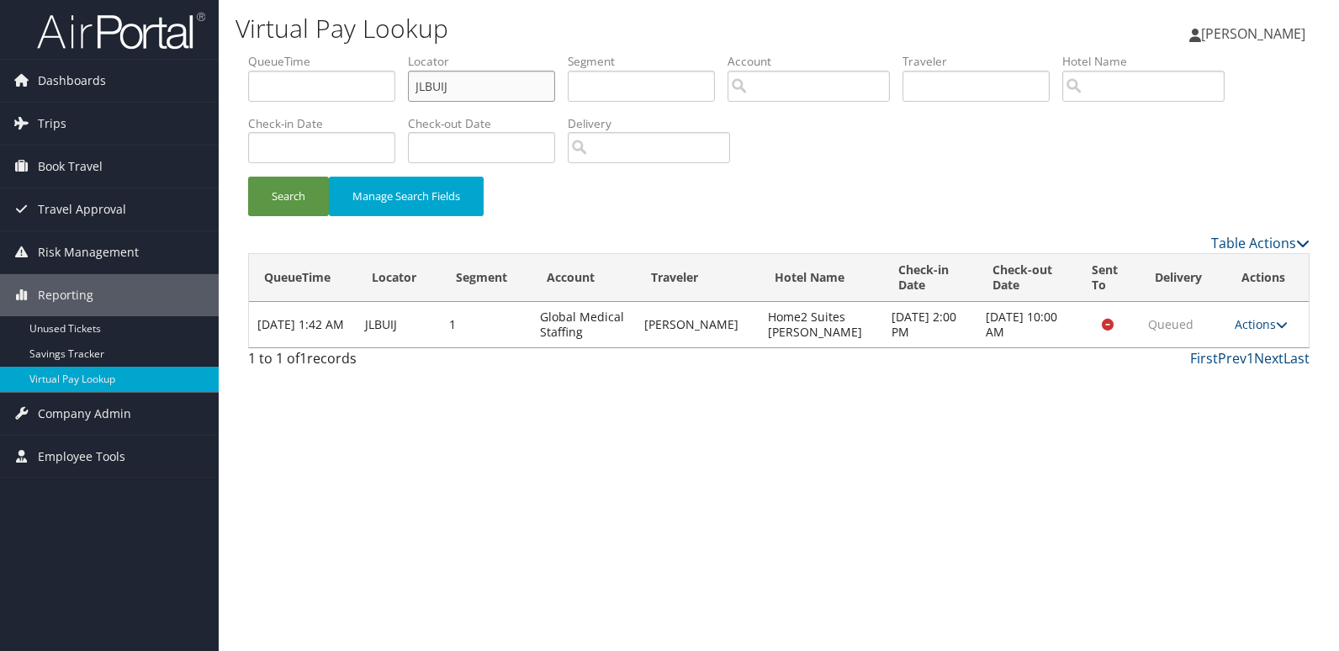
drag, startPoint x: 492, startPoint y: 85, endPoint x: 357, endPoint y: 100, distance: 136.2
click at [357, 53] on ul "QueueTime Locator JLBUIJ Segment Account Traveler Hotel Name Check-in Date Chec…" at bounding box center [778, 53] width 1061 height 0
paste input "LBWVWV"
click at [310, 186] on button "Search" at bounding box center [288, 197] width 81 height 40
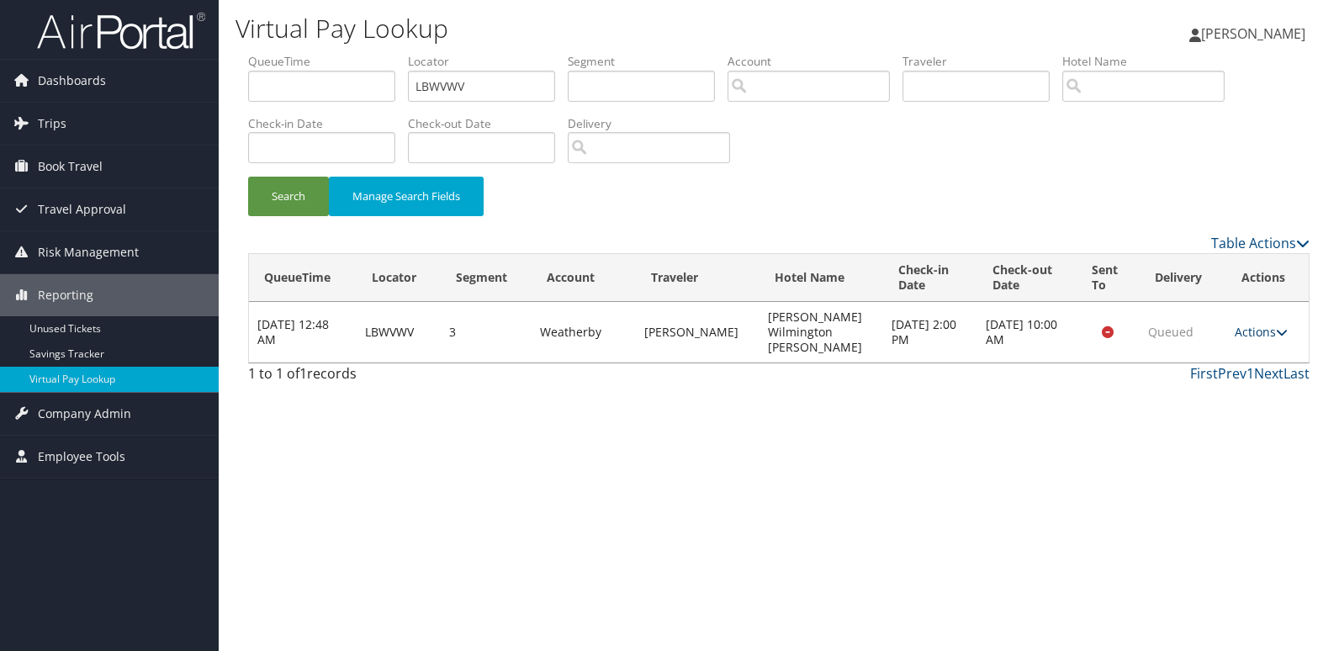
click at [1258, 331] on link "Actions" at bounding box center [1261, 332] width 53 height 16
click at [1224, 387] on link "Logs" at bounding box center [1225, 385] width 106 height 29
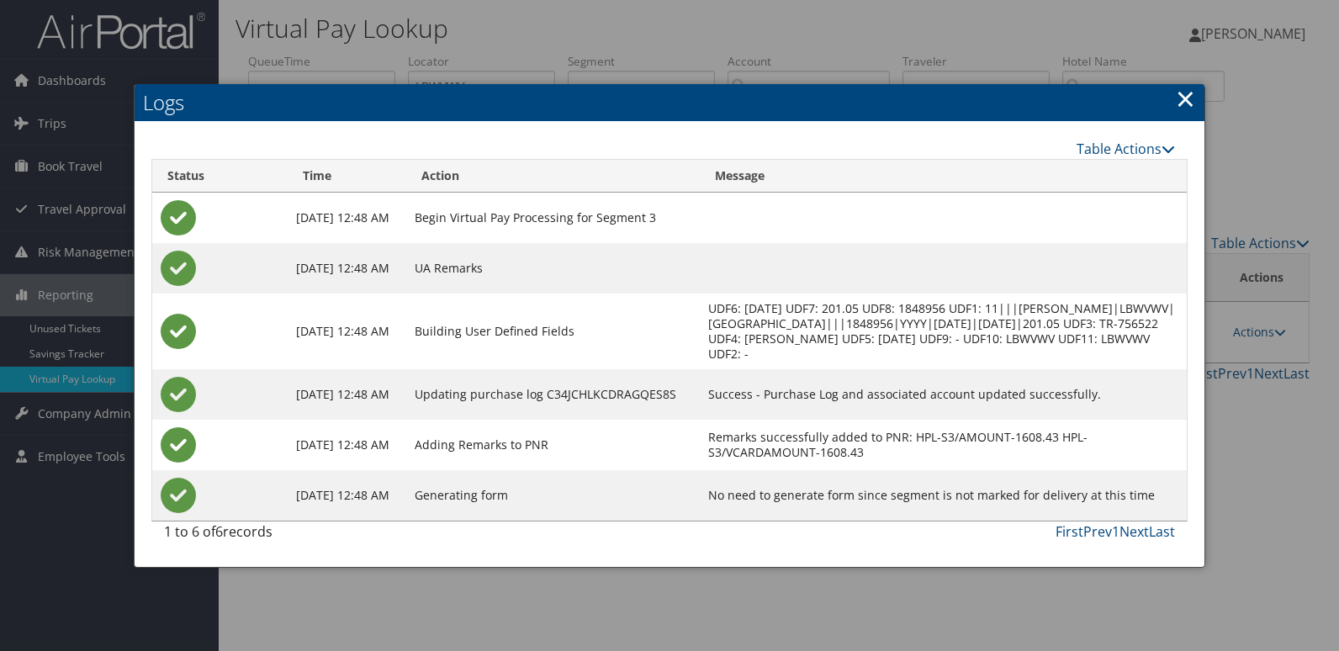
click at [1170, 98] on h2 "Logs" at bounding box center [670, 102] width 1070 height 37
drag, startPoint x: 1179, startPoint y: 96, endPoint x: 1147, endPoint y: 92, distance: 32.2
click at [1180, 96] on link "×" at bounding box center [1185, 99] width 19 height 34
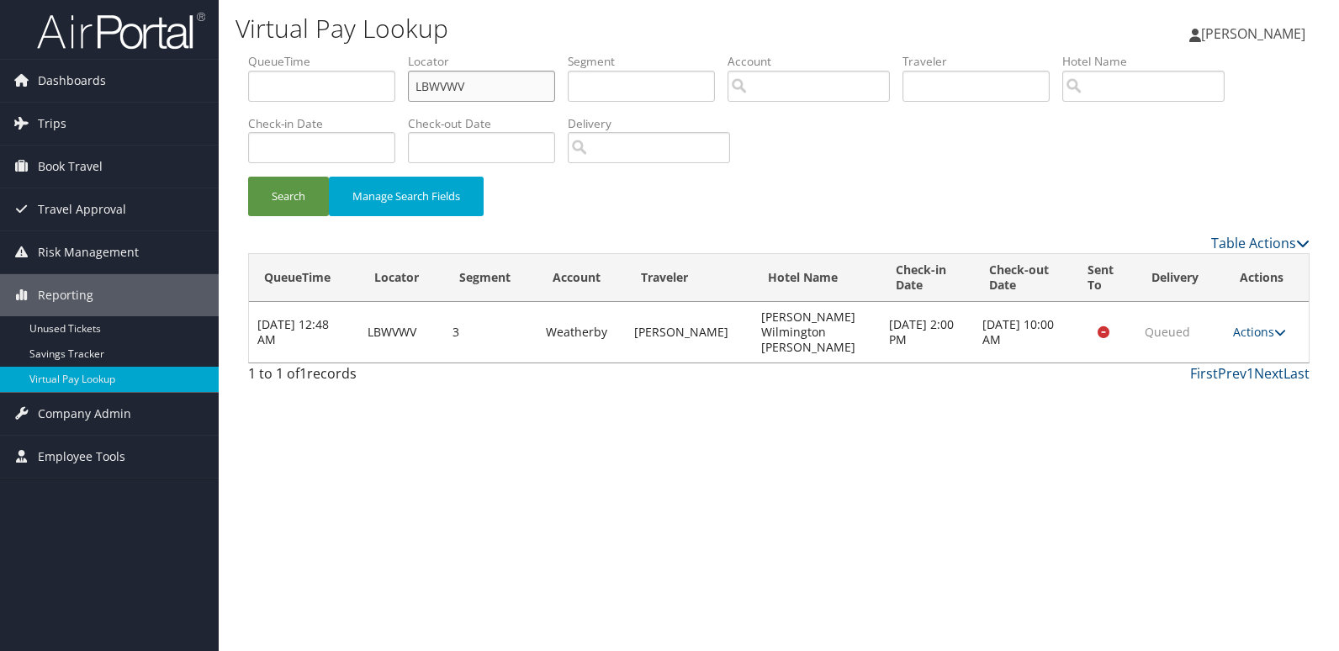
drag, startPoint x: 533, startPoint y: 81, endPoint x: 382, endPoint y: 92, distance: 151.8
click at [385, 53] on ul "QueueTime Locator LBWVWV Segment Account Traveler Hotel Name Check-in Date Chec…" at bounding box center [778, 53] width 1061 height 0
paste input "GLPJVU"
type input "GLPJVU"
click at [317, 188] on button "Search" at bounding box center [288, 197] width 81 height 40
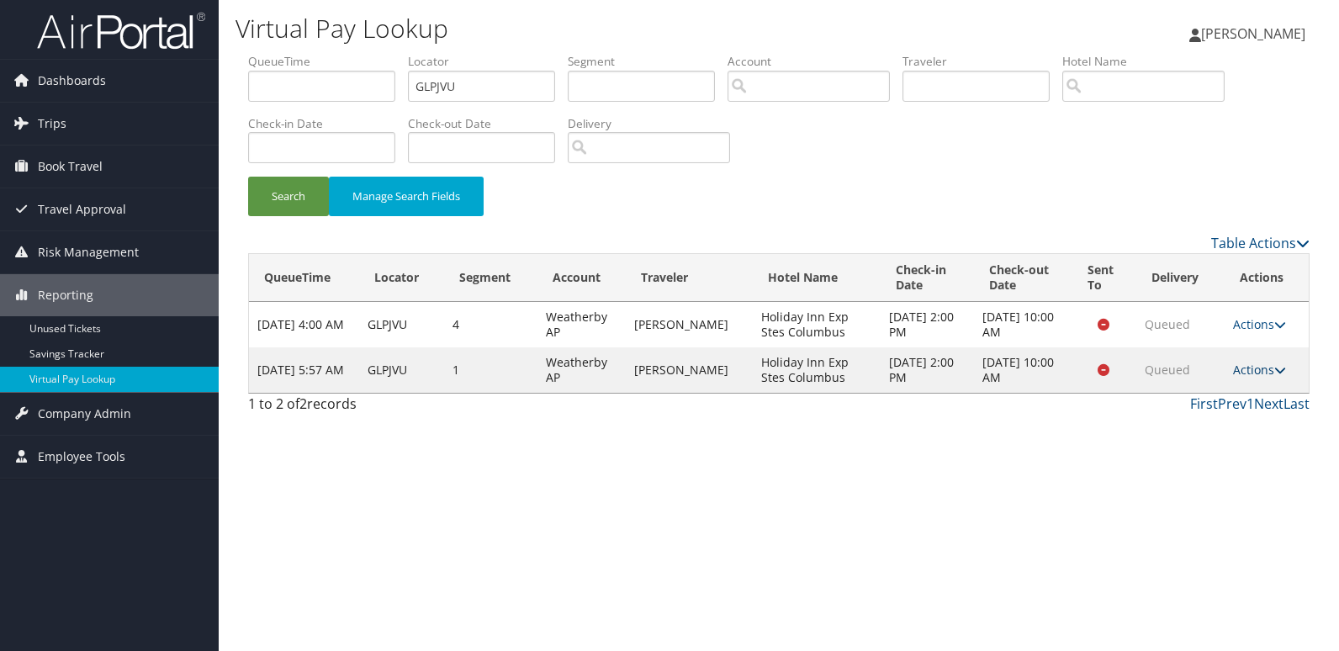
click at [1262, 368] on link "Actions" at bounding box center [1259, 370] width 53 height 16
click at [1217, 419] on link "Logs" at bounding box center [1227, 423] width 106 height 29
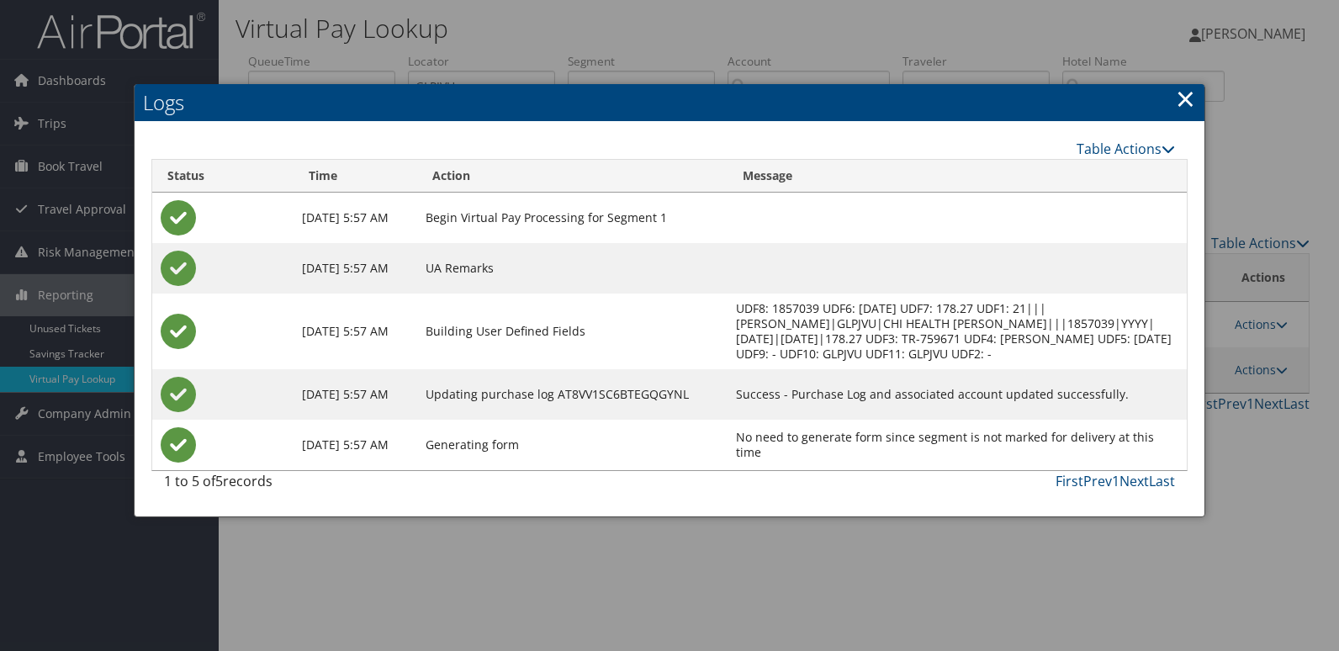
click at [1187, 101] on link "×" at bounding box center [1185, 99] width 19 height 34
